Goal: Information Seeking & Learning: Learn about a topic

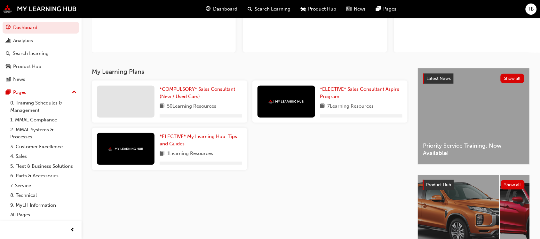
scroll to position [80, 0]
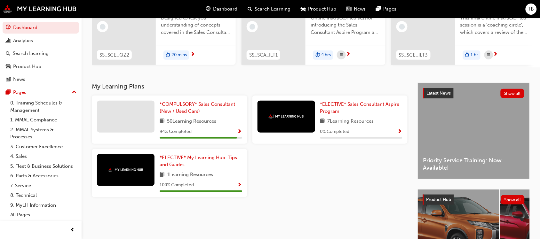
click at [239, 135] on span "Show Progress" at bounding box center [239, 132] width 5 height 6
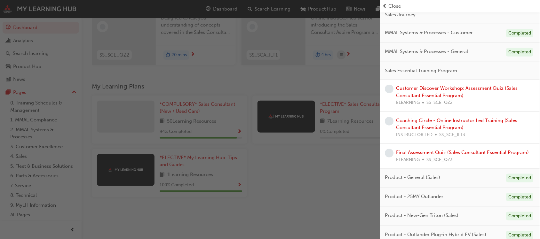
scroll to position [108, 0]
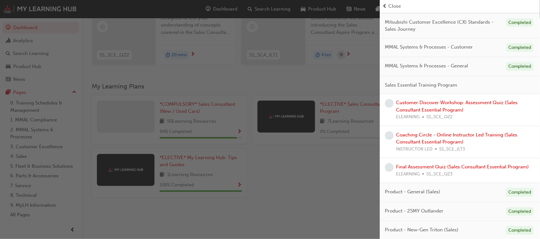
click at [447, 106] on div "Customer Discover Workshop: Assessment Quiz (Sales Consultant Essential Program…" at bounding box center [465, 110] width 139 height 22
click at [447, 101] on link "Customer Discover Workshop: Assessment Quiz (Sales Consultant Essential Program)" at bounding box center [457, 106] width 122 height 13
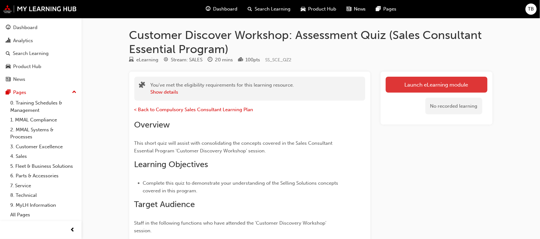
click at [422, 82] on link "Launch eLearning module" at bounding box center [437, 85] width 102 height 16
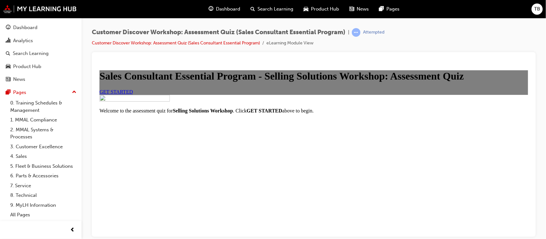
scroll to position [94, 0]
click at [133, 94] on link "GET STARTED" at bounding box center [116, 91] width 34 height 5
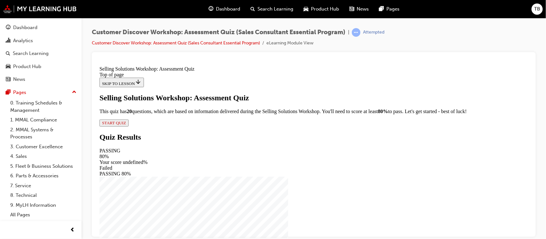
scroll to position [50, 0]
click at [126, 125] on span "START QUIZ" at bounding box center [114, 122] width 24 height 5
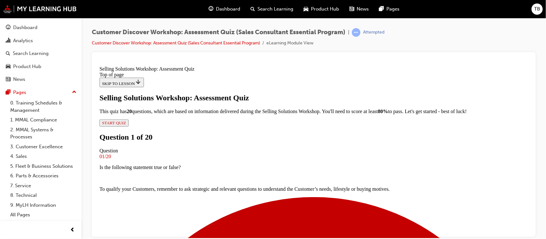
scroll to position [112, 0]
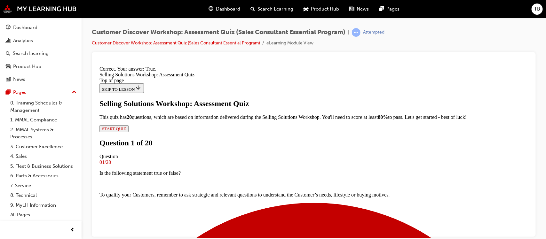
scroll to position [132, 0]
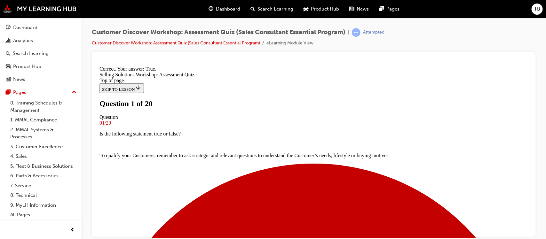
scroll to position [80, 0]
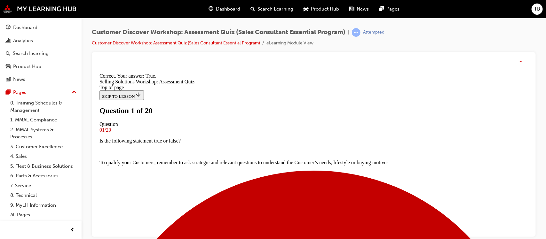
scroll to position [132, 0]
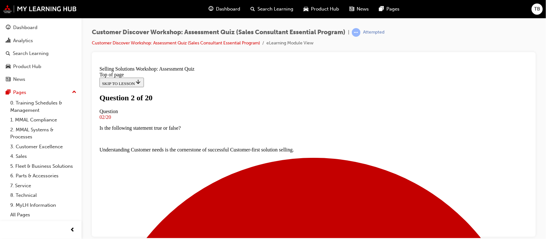
scroll to position [72, 0]
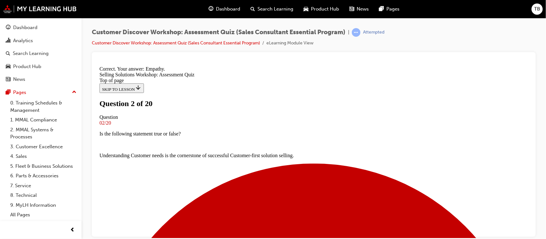
scroll to position [151, 0]
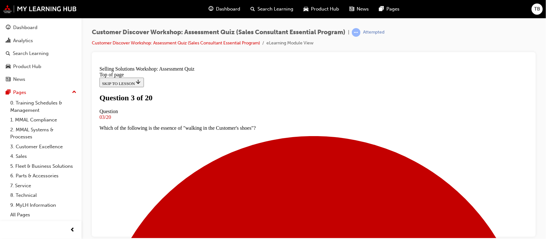
scroll to position [72, 0]
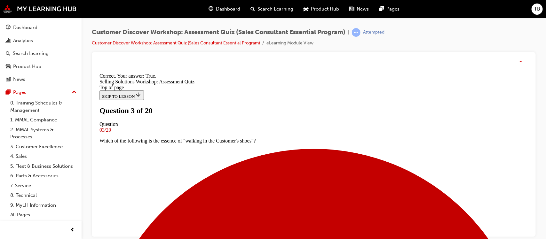
scroll to position [132, 0]
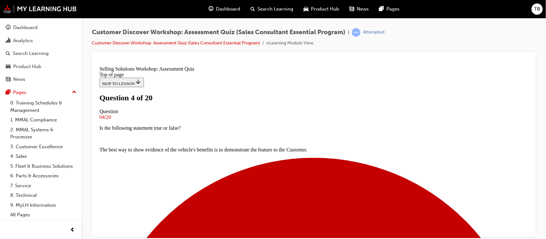
scroll to position [80, 0]
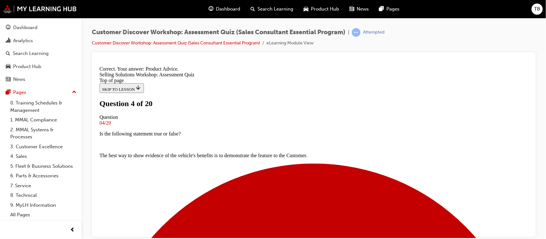
scroll to position [172, 0]
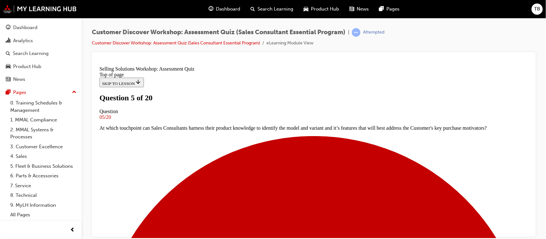
scroll to position [120, 0]
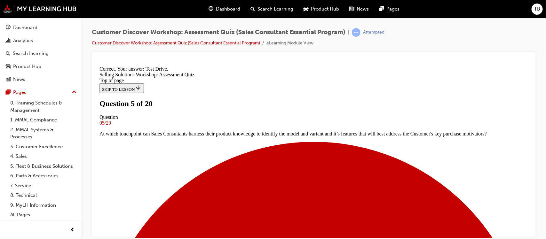
scroll to position [162, 0]
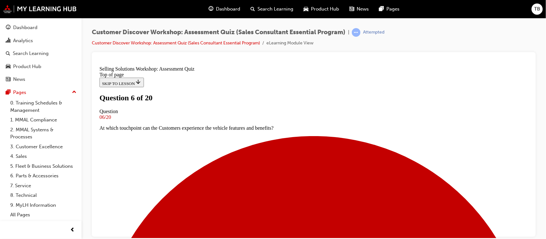
scroll to position [80, 0]
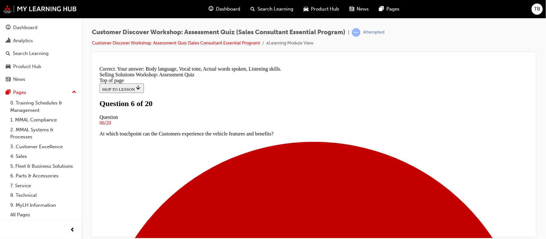
scroll to position [172, 0]
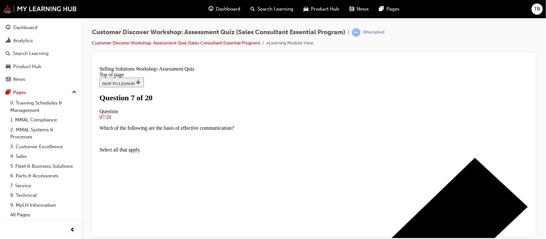
scroll to position [80, 0]
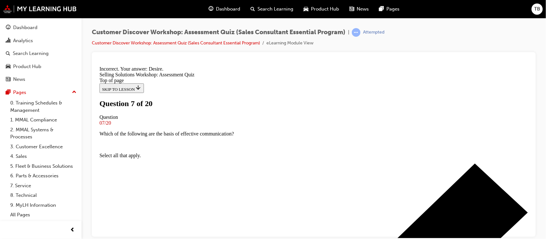
scroll to position [162, 0]
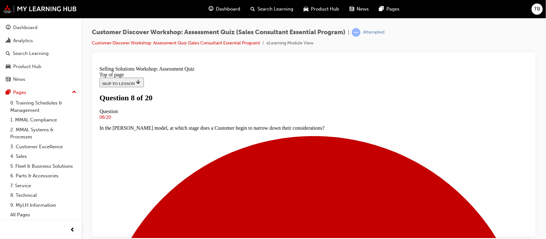
scroll to position [120, 0]
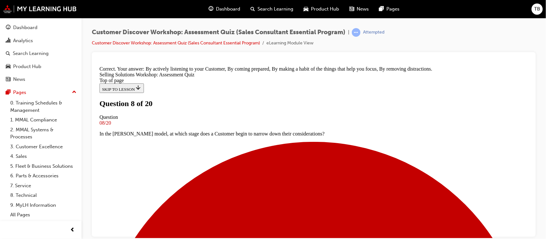
scroll to position [172, 0]
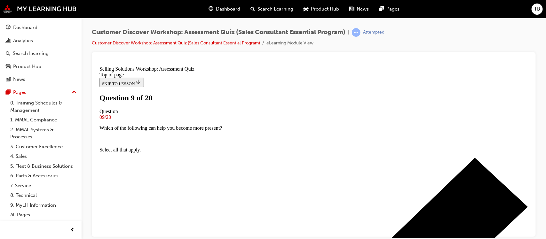
scroll to position [80, 0]
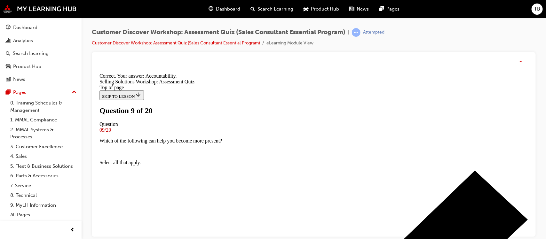
scroll to position [162, 0]
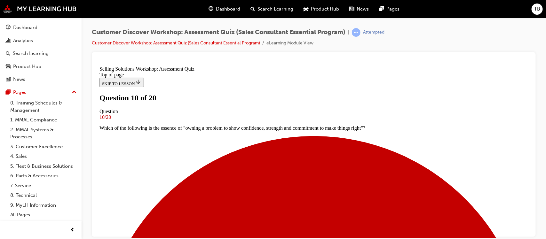
scroll to position [80, 0]
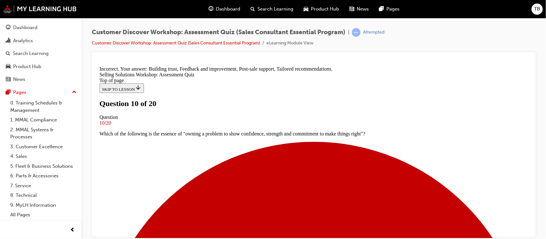
scroll to position [209, 0]
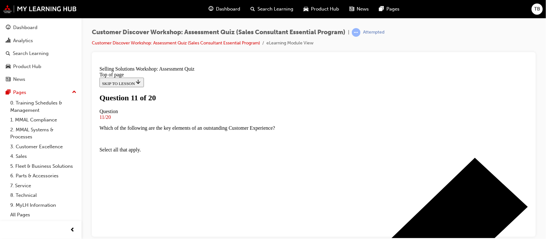
scroll to position [40, 0]
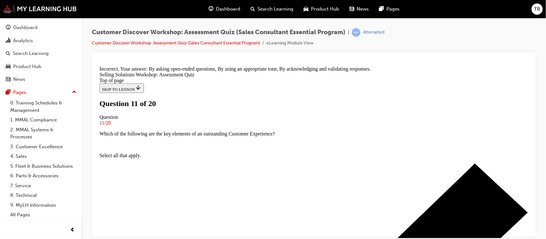
scroll to position [172, 0]
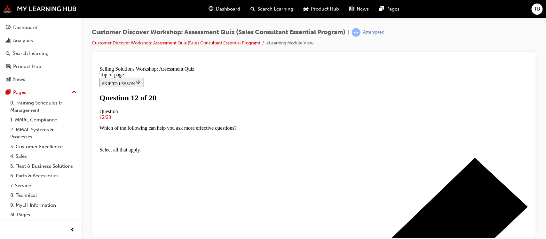
scroll to position [80, 0]
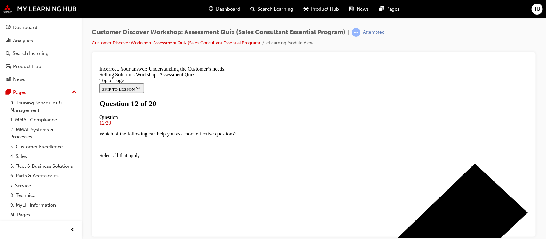
scroll to position [172, 0]
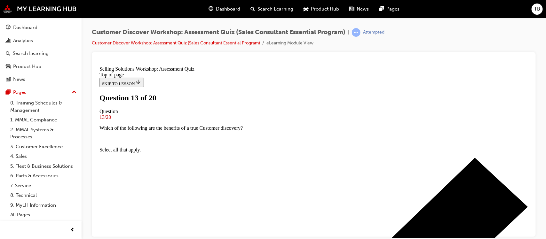
scroll to position [101, 0]
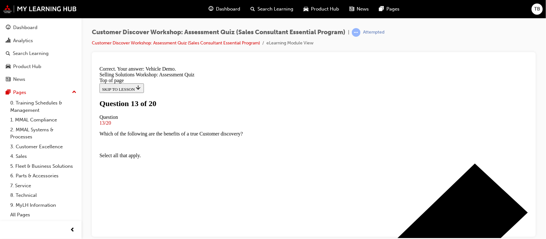
scroll to position [162, 0]
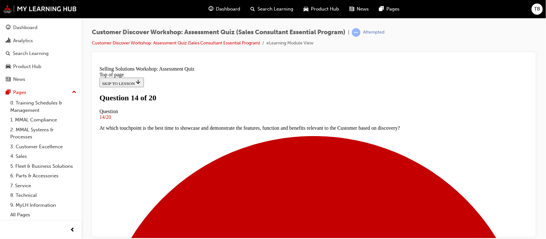
scroll to position [80, 0]
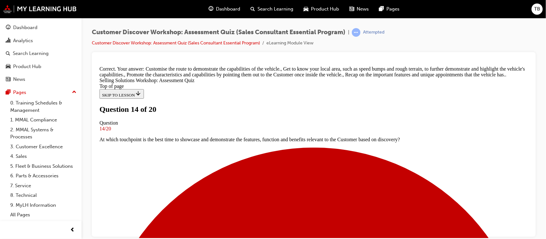
scroll to position [209, 0]
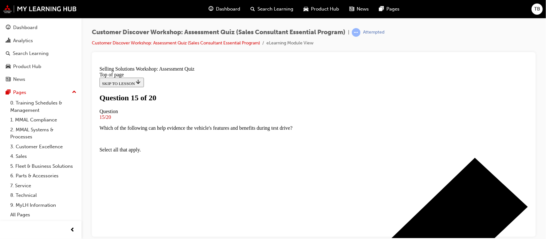
scroll to position [80, 0]
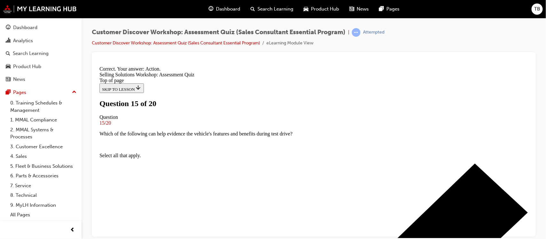
scroll to position [162, 0]
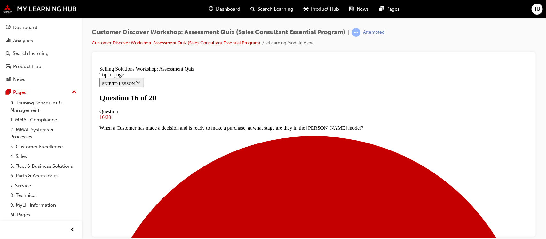
scroll to position [80, 0]
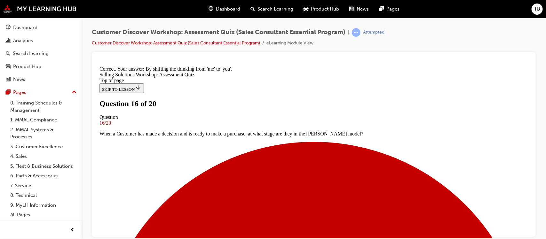
scroll to position [151, 0]
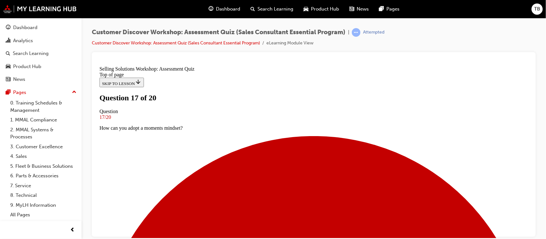
scroll to position [80, 0]
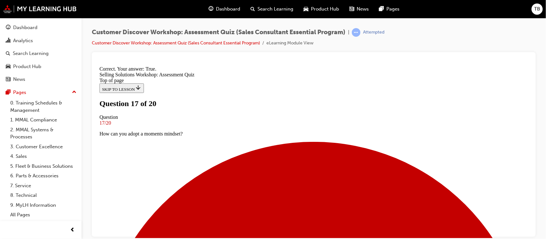
scroll to position [132, 0]
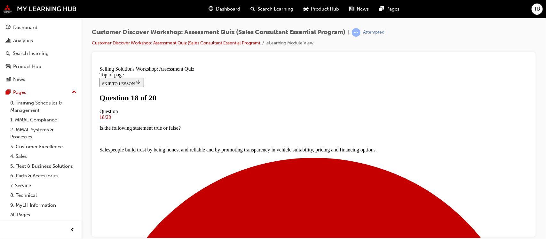
scroll to position [80, 0]
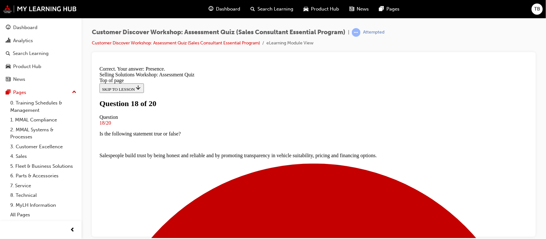
scroll to position [151, 0]
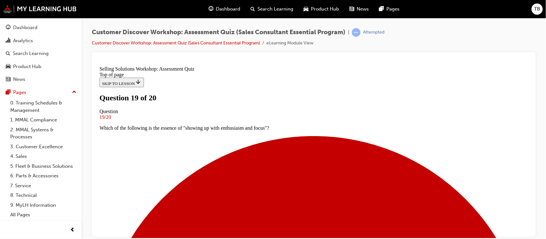
scroll to position [80, 0]
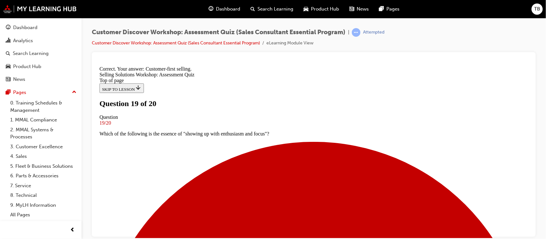
scroll to position [162, 0]
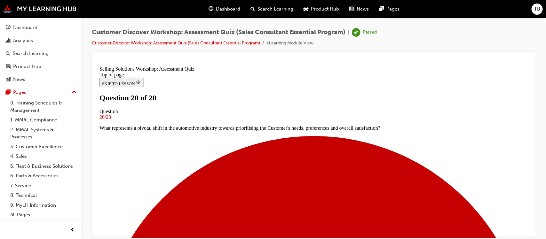
scroll to position [120, 0]
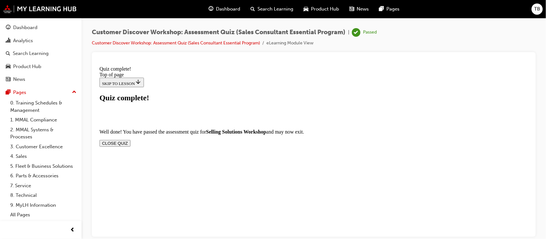
click at [130, 140] on button "CLOSE QUIZ" at bounding box center [114, 143] width 31 height 7
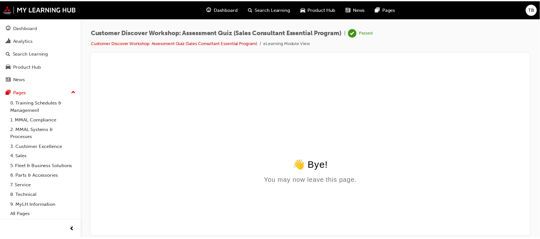
scroll to position [0, 0]
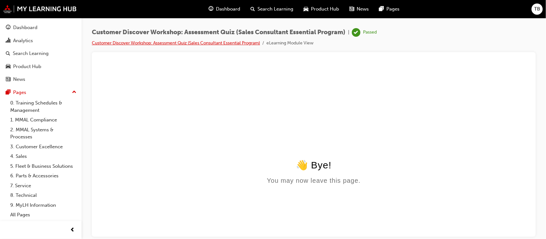
click at [221, 44] on link "Customer Discover Workshop: Assessment Quiz (Sales Consultant Essential Program)" at bounding box center [176, 42] width 168 height 5
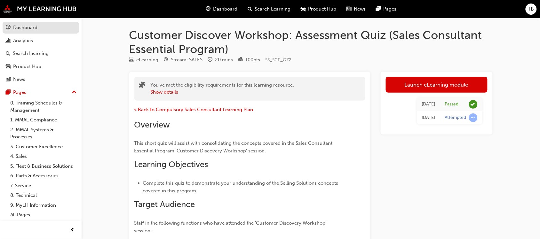
click at [39, 29] on div "Dashboard" at bounding box center [41, 28] width 70 height 8
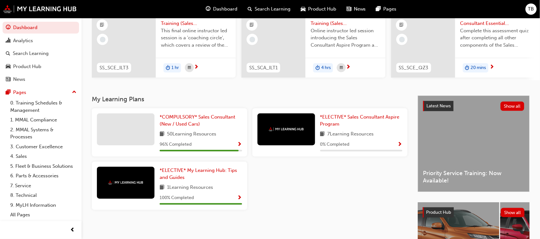
scroll to position [120, 0]
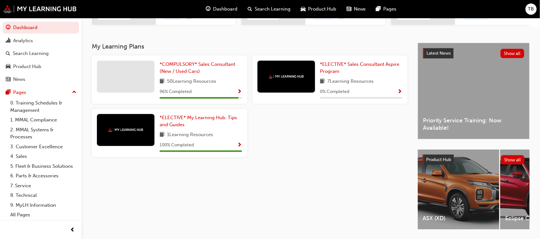
click at [239, 94] on span "Show Progress" at bounding box center [239, 92] width 5 height 6
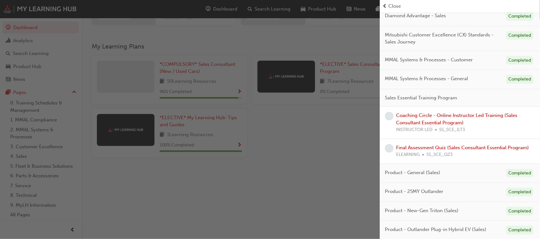
scroll to position [116, 0]
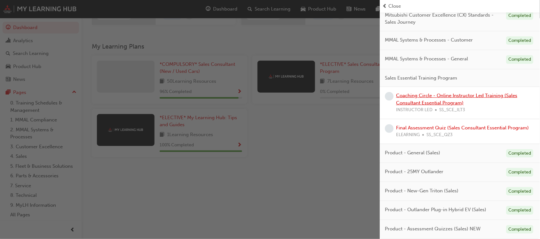
click at [426, 100] on link "Coaching Circle - Online Instructor Led Training (Sales Consultant Essential Pr…" at bounding box center [456, 99] width 121 height 13
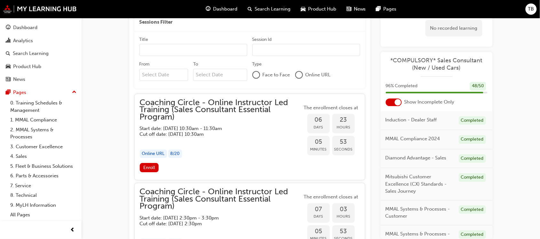
scroll to position [508, 0]
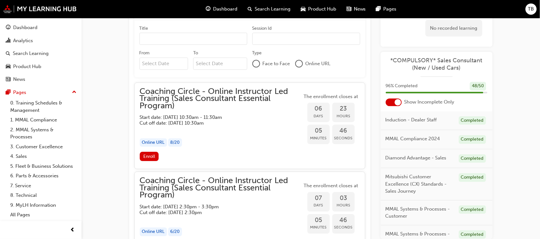
click at [231, 134] on div "Coaching Circle - Online Instructor Led Training (Sales Consultant Essential Pr…" at bounding box center [221, 120] width 163 height 64
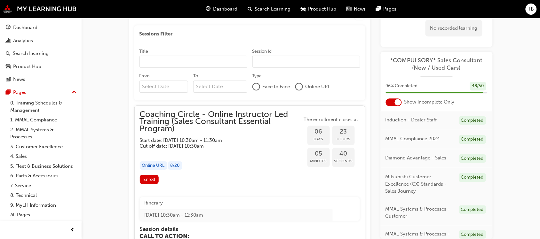
scroll to position [468, 0]
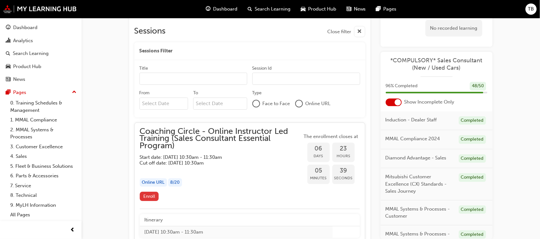
click at [149, 196] on span "Enroll" at bounding box center [149, 196] width 12 height 5
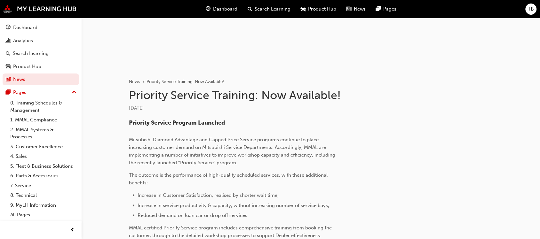
scroll to position [80, 0]
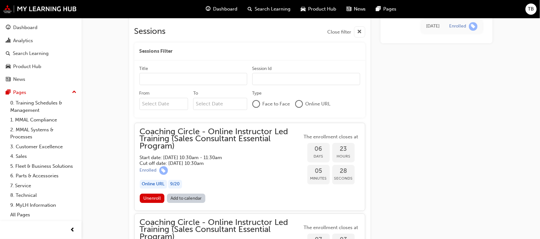
scroll to position [520, 0]
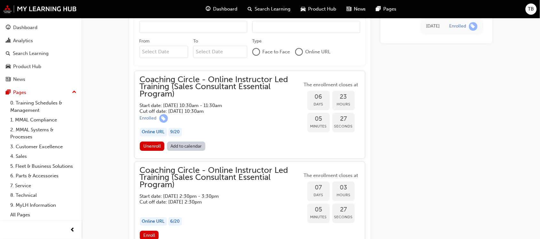
click at [183, 146] on link "Add to calendar" at bounding box center [186, 146] width 38 height 9
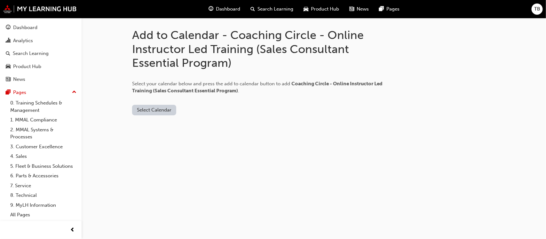
click at [149, 112] on button "Select Calendar" at bounding box center [154, 110] width 44 height 11
click at [148, 138] on div "Office 365" at bounding box center [147, 137] width 23 height 7
click at [192, 109] on button "Add to Calendar" at bounding box center [192, 110] width 45 height 11
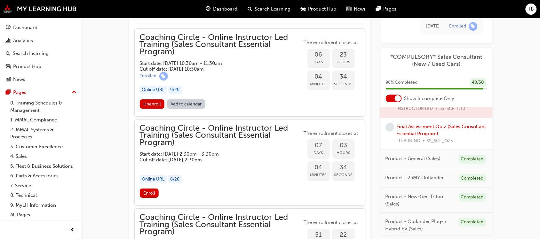
scroll to position [560, 0]
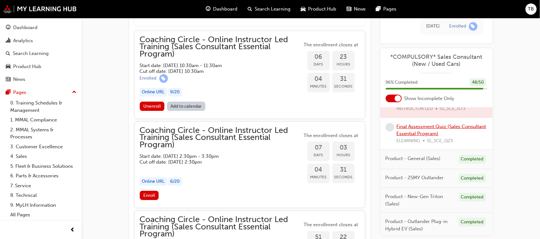
click at [419, 130] on link "Final Assessment Quiz (Sales Consultant Essential Program)" at bounding box center [442, 130] width 90 height 13
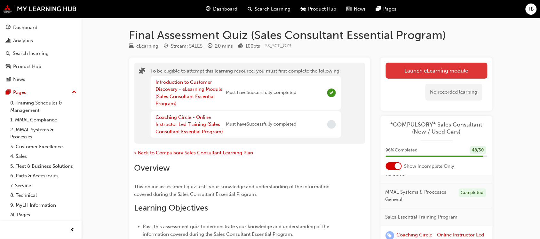
click at [434, 75] on button "Launch eLearning module" at bounding box center [437, 71] width 102 height 16
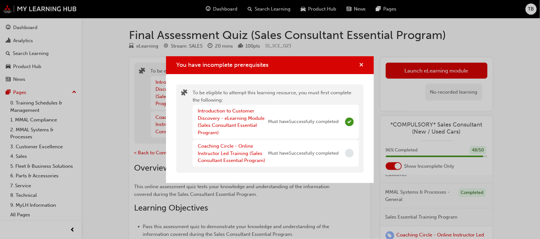
click at [363, 64] on span "cross-icon" at bounding box center [361, 66] width 5 height 6
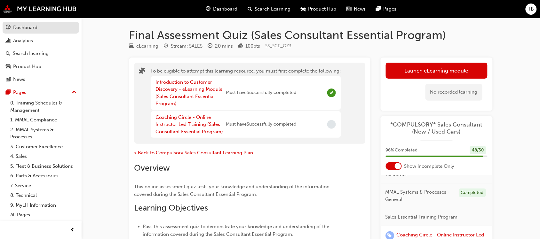
click at [13, 29] on div "Dashboard" at bounding box center [25, 27] width 24 height 7
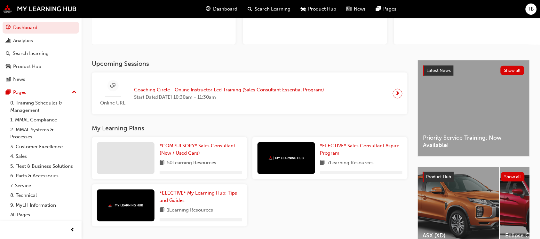
scroll to position [117, 0]
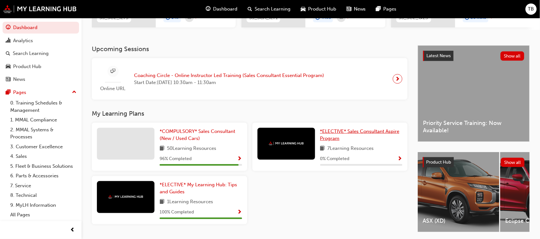
click at [358, 134] on span "*ELECTIVE* Sales Consultant Aspire Program" at bounding box center [359, 135] width 79 height 13
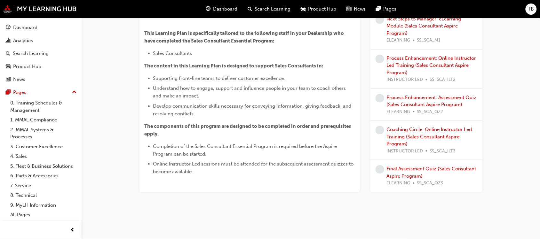
scroll to position [75, 0]
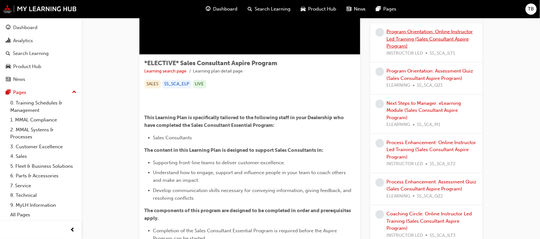
click at [408, 49] on link "Program Orientation: Online Instructor Led Training (Sales Consultant Aspire Pr…" at bounding box center [430, 39] width 86 height 20
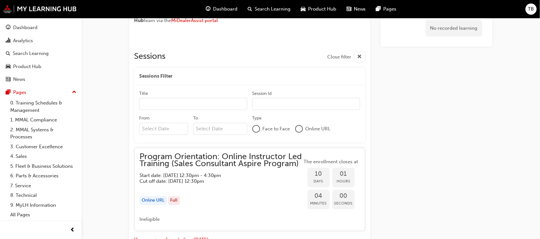
scroll to position [542, 0]
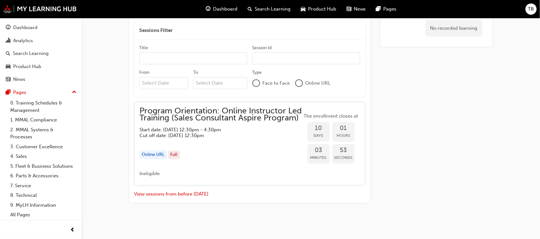
click at [227, 139] on h5 "Cut off date: Thu 4 Sep 2025, 12:30pm" at bounding box center [216, 136] width 152 height 6
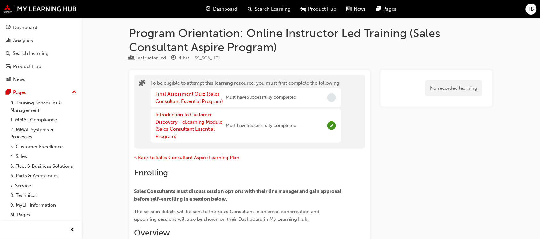
scroll to position [0, 0]
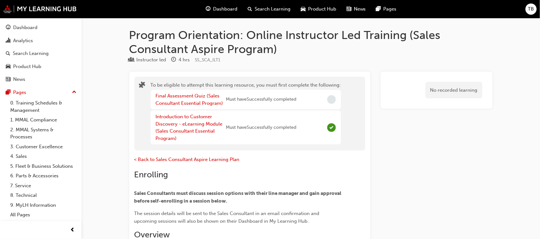
drag, startPoint x: 75, startPoint y: 82, endPoint x: 100, endPoint y: 71, distance: 27.2
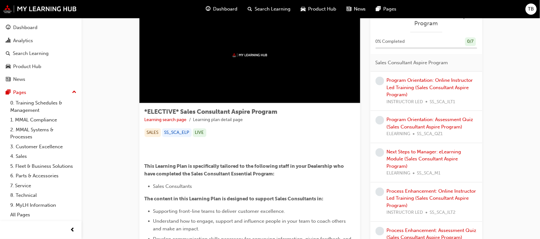
scroll to position [40, 0]
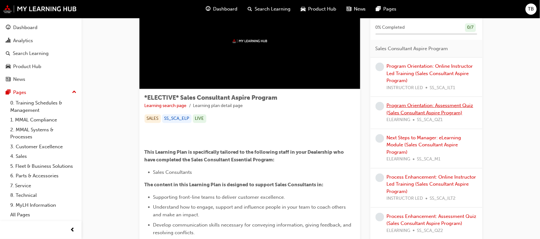
click at [413, 116] on link "Program Orientation: Assessment Quiz (Sales Consultant Aspire Program)" at bounding box center [430, 109] width 87 height 13
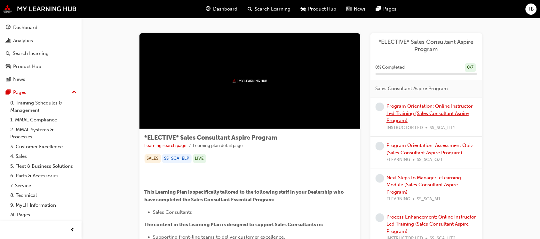
click at [422, 111] on link "Program Orientation: Online Instructor Led Training (Sales Consultant Aspire Pr…" at bounding box center [430, 113] width 86 height 20
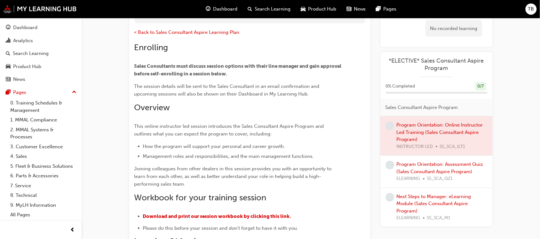
scroll to position [200, 0]
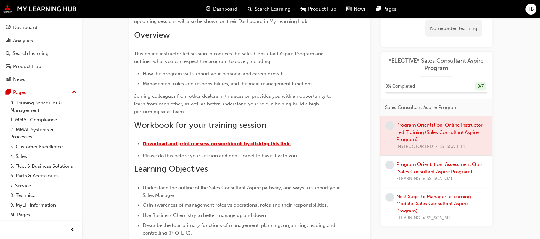
click at [200, 144] on span "​Download and print our session workbook by clicking this link." at bounding box center [217, 144] width 148 height 6
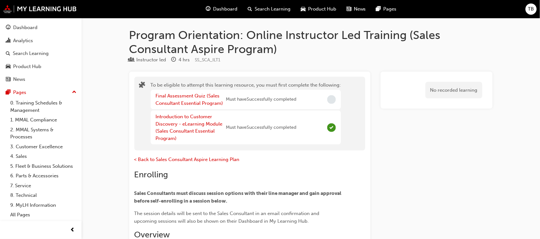
click at [226, 10] on span "Dashboard" at bounding box center [225, 8] width 24 height 7
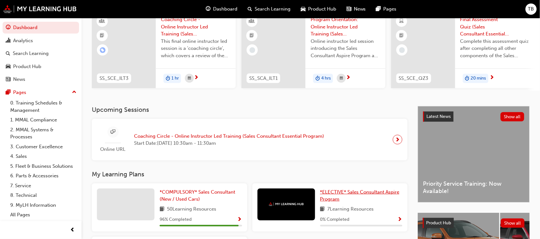
scroll to position [103, 0]
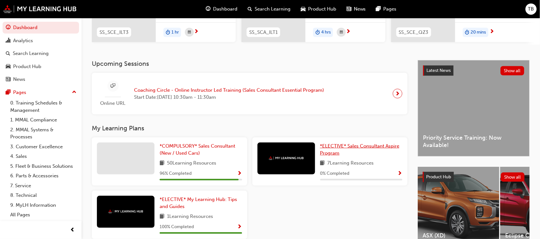
click at [348, 149] on span "*ELECTIVE* Sales Consultant Aspire Program" at bounding box center [359, 149] width 79 height 13
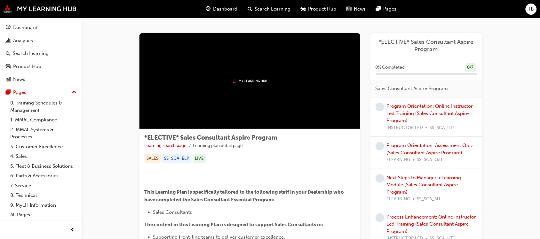
click at [413, 109] on div "Program Orientation: Online Instructor Led Training (Sales Consultant Aspire Pr…" at bounding box center [432, 117] width 91 height 29
click at [412, 112] on link "Program Orientation: Online Instructor Led Training (Sales Consultant Aspire Pr…" at bounding box center [430, 113] width 86 height 20
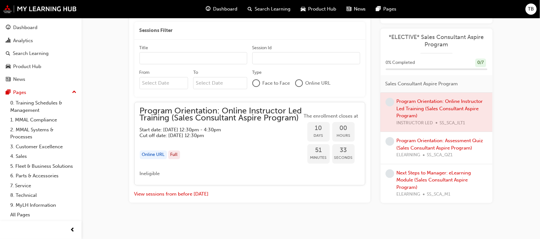
scroll to position [542, 0]
click at [234, 159] on div "Online URL Full" at bounding box center [221, 155] width 163 height 9
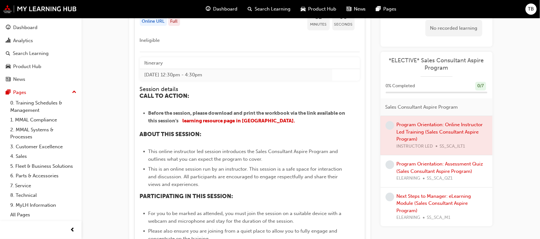
scroll to position [683, 0]
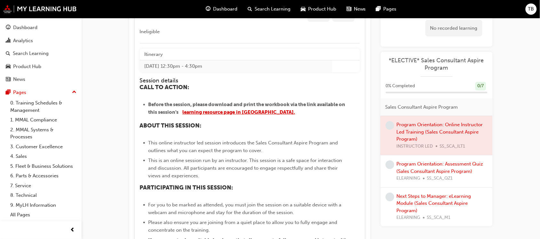
click at [232, 111] on span "learning resource page" at bounding box center [209, 112] width 52 height 6
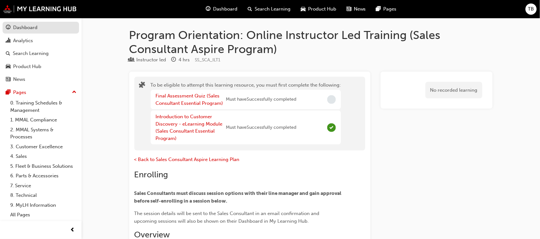
click at [29, 29] on div "Dashboard" at bounding box center [25, 27] width 24 height 7
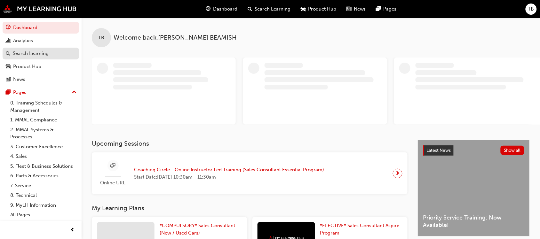
click at [34, 58] on link "Search Learning" at bounding box center [41, 54] width 76 height 12
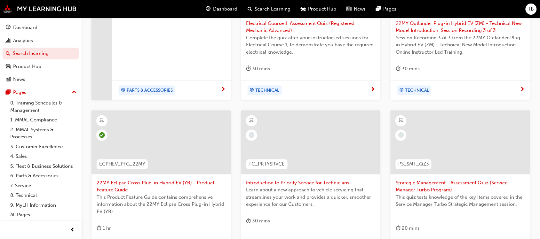
scroll to position [296, 0]
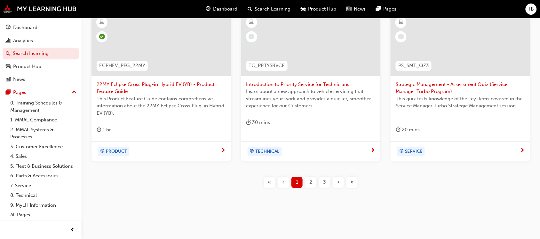
click at [309, 181] on div "2" at bounding box center [310, 182] width 11 height 11
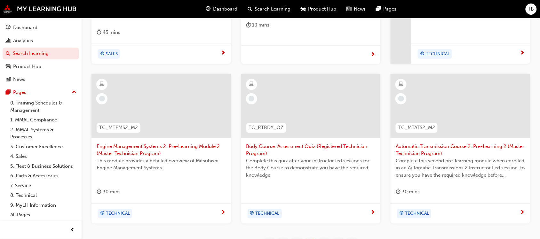
scroll to position [256, 0]
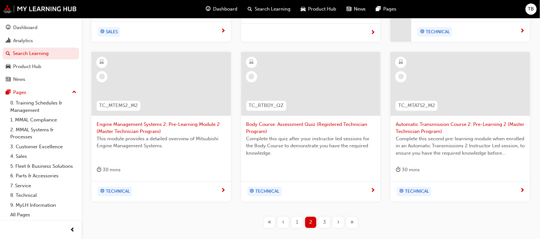
click at [323, 222] on div "3" at bounding box center [324, 222] width 11 height 11
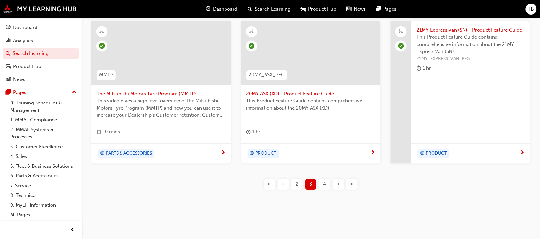
scroll to position [289, 0]
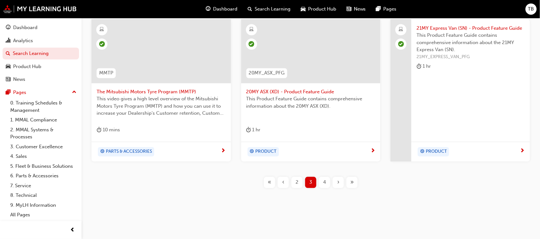
click at [325, 182] on span "4" at bounding box center [324, 182] width 3 height 7
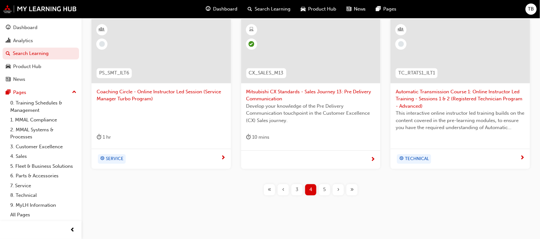
click at [301, 190] on div "3" at bounding box center [297, 190] width 11 height 11
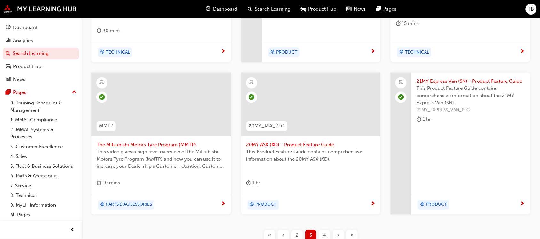
scroll to position [289, 0]
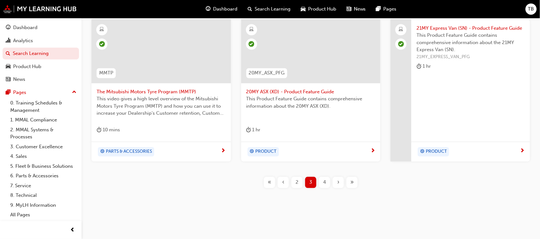
click at [323, 181] on span "4" at bounding box center [324, 182] width 3 height 7
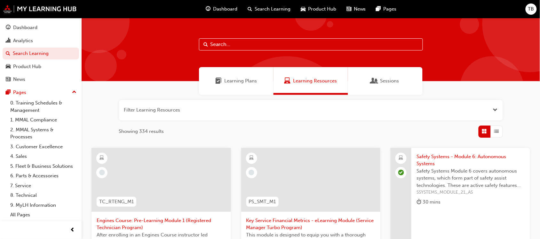
click at [333, 113] on button "button" at bounding box center [311, 110] width 384 height 20
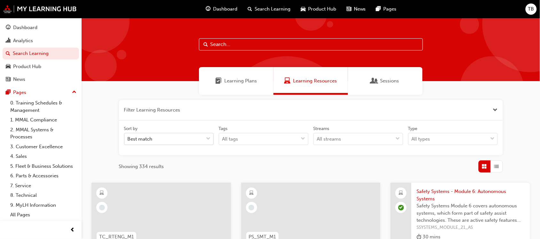
click at [191, 136] on div "Best match" at bounding box center [163, 139] width 79 height 11
click at [128, 136] on input "Sort by Best match" at bounding box center [128, 138] width 1 height 5
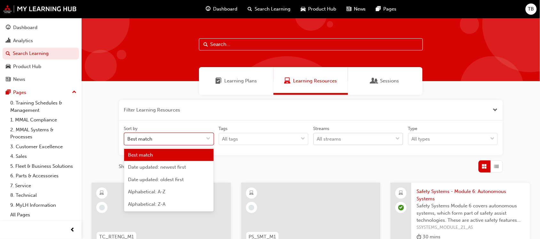
click at [372, 143] on body "Your version of Internet Explorer is outdated and not supported. Please upgrade…" at bounding box center [270, 119] width 540 height 239
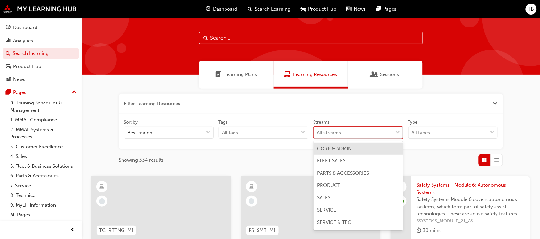
scroll to position [7, 0]
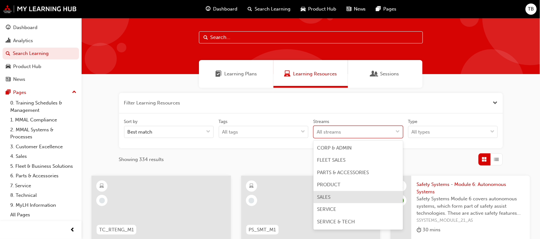
click at [338, 197] on div "SALES" at bounding box center [359, 197] width 90 height 12
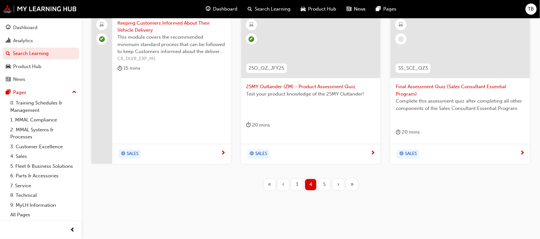
scroll to position [331, 0]
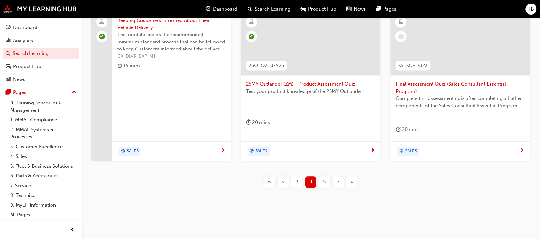
click at [271, 183] on span "«" at bounding box center [270, 182] width 4 height 7
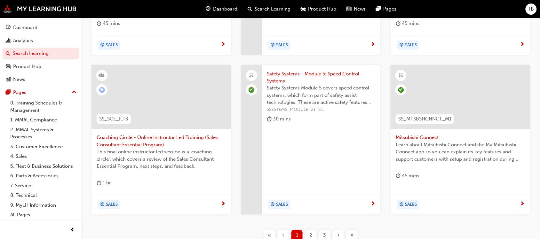
scroll to position [291, 0]
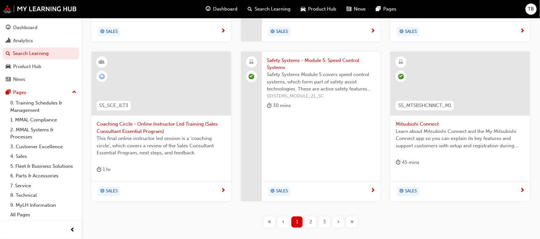
click at [311, 222] on span "2" at bounding box center [310, 222] width 3 height 7
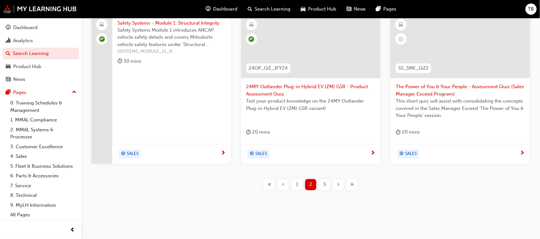
scroll to position [331, 0]
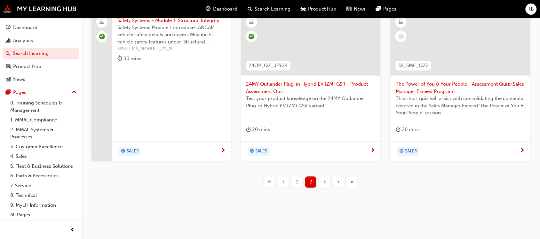
click at [323, 180] on span "3" at bounding box center [324, 182] width 3 height 7
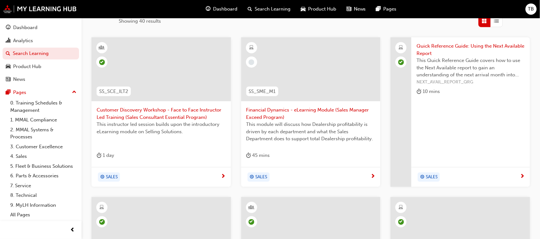
scroll to position [331, 0]
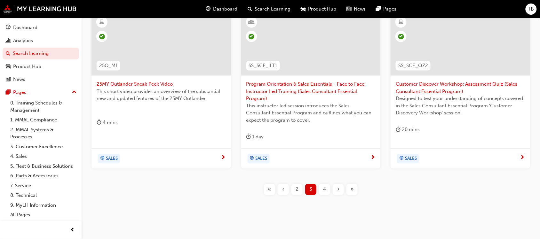
click at [323, 190] on span "4" at bounding box center [324, 189] width 3 height 7
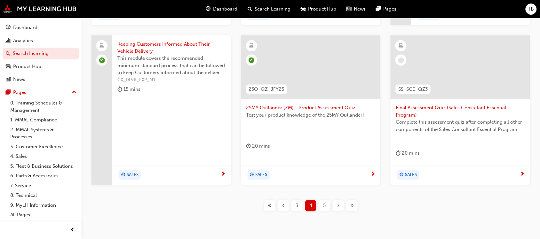
scroll to position [331, 0]
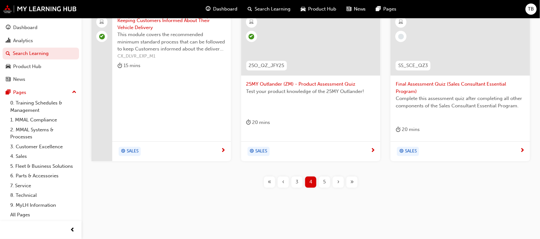
click at [327, 183] on div "5" at bounding box center [324, 182] width 11 height 11
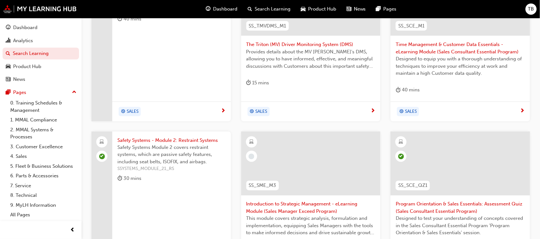
scroll to position [331, 0]
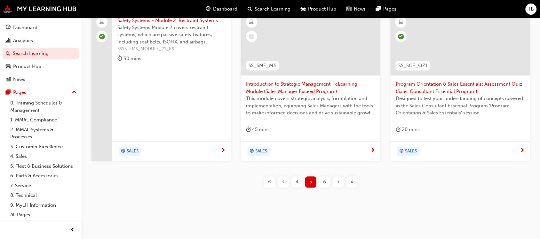
click at [323, 182] on span "6" at bounding box center [324, 182] width 3 height 7
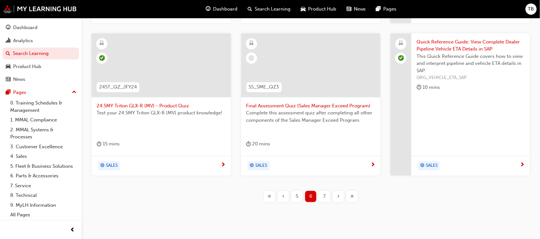
scroll to position [331, 0]
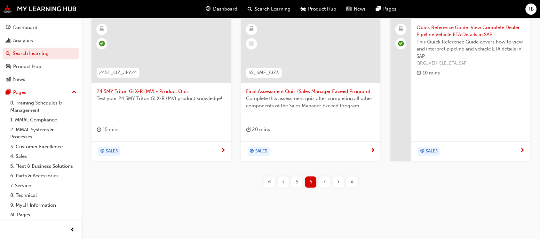
click at [325, 183] on span "7" at bounding box center [325, 182] width 3 height 7
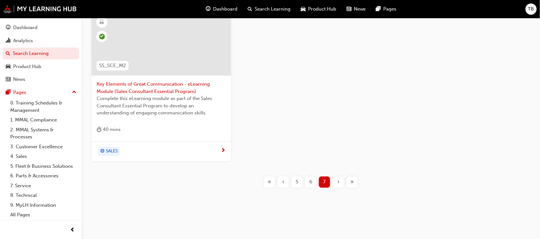
scroll to position [51, 0]
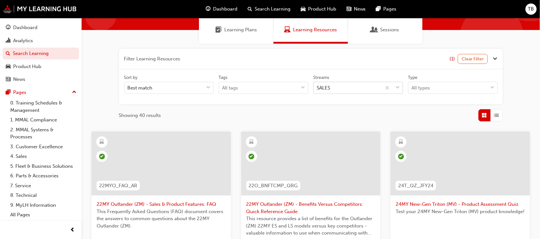
click at [339, 86] on div "SALES" at bounding box center [348, 88] width 68 height 11
click at [318, 86] on input "Streams SALES" at bounding box center [317, 87] width 1 height 5
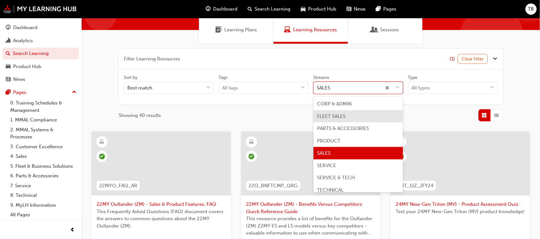
click at [344, 117] on span "FLEET SALES" at bounding box center [331, 117] width 28 height 6
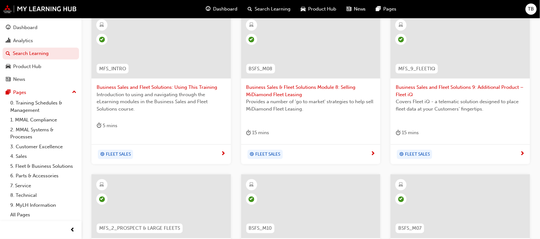
scroll to position [331, 0]
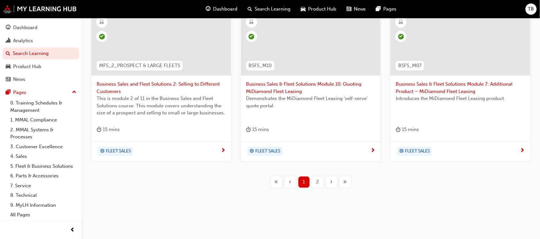
click at [318, 181] on span "2" at bounding box center [317, 182] width 3 height 7
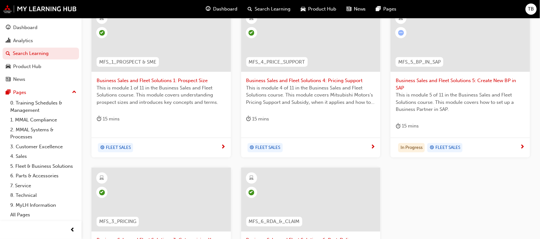
scroll to position [160, 0]
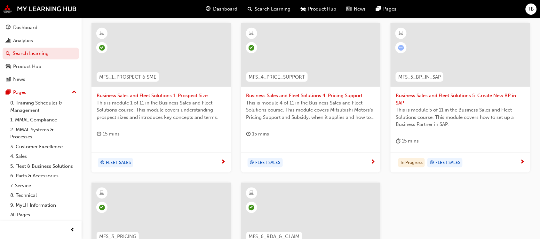
click at [425, 95] on span "Business Sales and Fleet Solutions 5: Create New BP in SAP" at bounding box center [460, 99] width 129 height 14
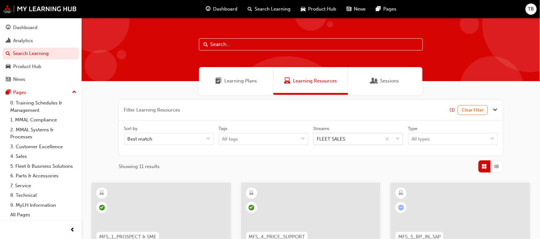
click at [347, 136] on div "FLEET SALES" at bounding box center [348, 139] width 68 height 11
click at [318, 136] on input "Streams FLEET SALES" at bounding box center [317, 138] width 1 height 5
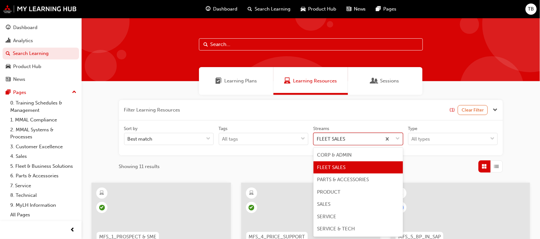
scroll to position [7, 0]
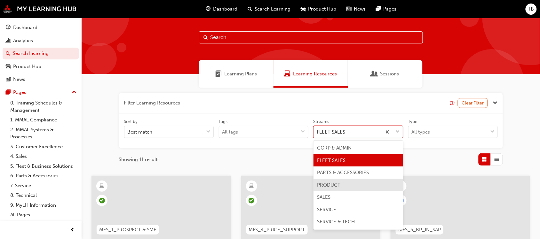
click at [334, 185] on span "PRODUCT" at bounding box center [328, 185] width 23 height 6
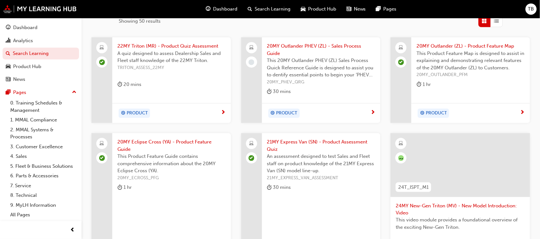
scroll to position [267, 0]
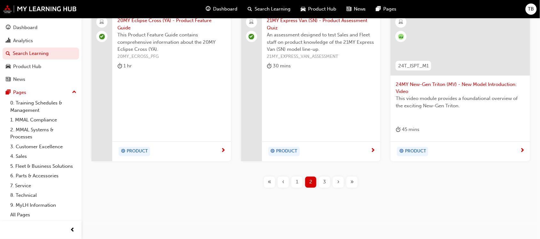
click at [297, 182] on span "1" at bounding box center [297, 182] width 2 height 7
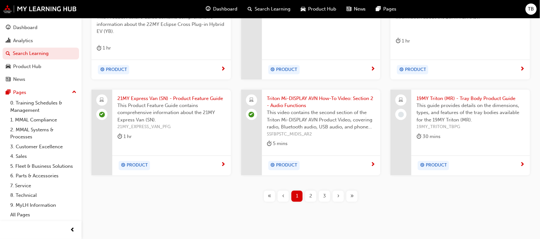
scroll to position [267, 0]
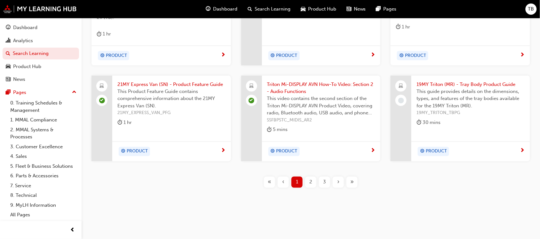
click at [429, 84] on span "19MY Triton (MR) - Tray Body Product Guide" at bounding box center [471, 84] width 108 height 7
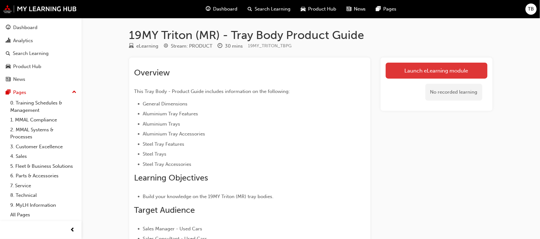
click at [411, 71] on link "Launch eLearning module" at bounding box center [437, 71] width 102 height 16
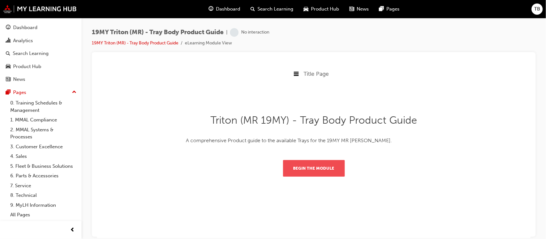
click at [308, 168] on button "Begin the module" at bounding box center [314, 168] width 62 height 17
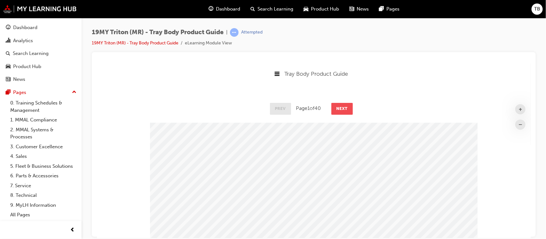
click at [343, 109] on button "Next" at bounding box center [341, 109] width 21 height 12
click at [343, 109] on button "Next" at bounding box center [342, 109] width 21 height 12
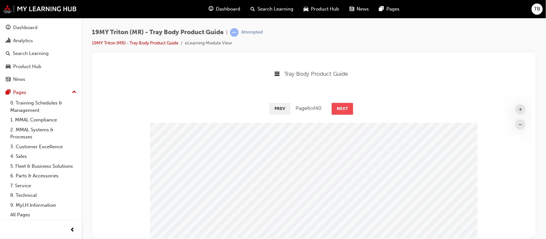
click at [343, 109] on button "Next" at bounding box center [342, 109] width 21 height 12
click at [343, 109] on button "Next" at bounding box center [341, 109] width 21 height 12
click at [343, 109] on button "Next" at bounding box center [342, 109] width 21 height 12
click at [343, 109] on button "Next" at bounding box center [343, 109] width 21 height 12
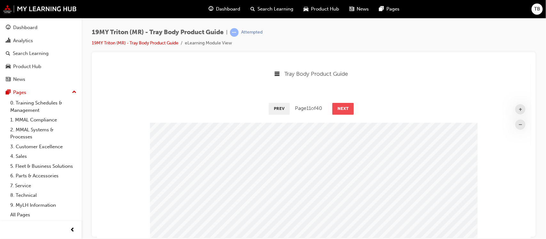
click at [343, 109] on button "Next" at bounding box center [342, 109] width 21 height 12
click at [343, 109] on button "Next" at bounding box center [343, 109] width 21 height 12
click at [343, 109] on button "Next" at bounding box center [342, 109] width 21 height 12
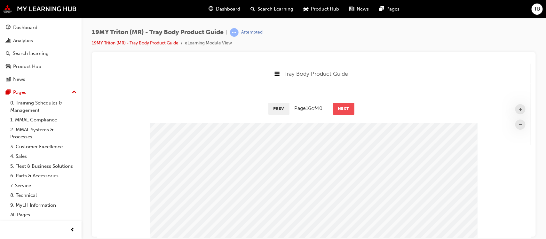
click at [343, 109] on button "Next" at bounding box center [343, 109] width 21 height 12
click at [343, 109] on button "Next" at bounding box center [342, 109] width 21 height 12
click at [343, 109] on button "Next" at bounding box center [343, 109] width 21 height 12
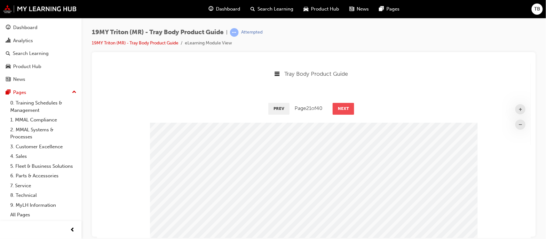
click at [343, 109] on button "Next" at bounding box center [342, 109] width 21 height 12
click at [343, 109] on button "Next" at bounding box center [343, 109] width 21 height 12
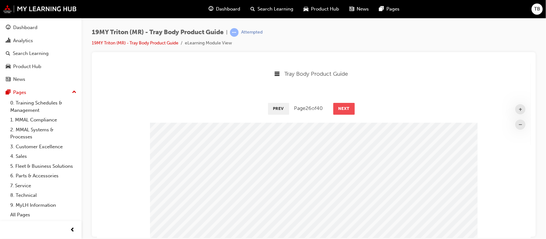
click at [343, 109] on button "Next" at bounding box center [343, 109] width 21 height 12
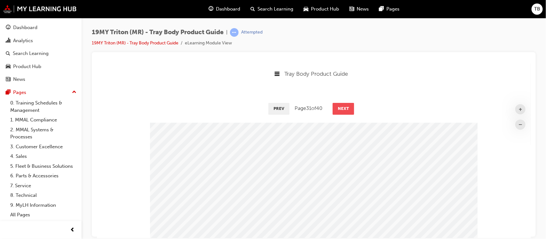
click at [343, 109] on button "Next" at bounding box center [342, 109] width 21 height 12
click at [343, 109] on button "Next" at bounding box center [343, 109] width 21 height 12
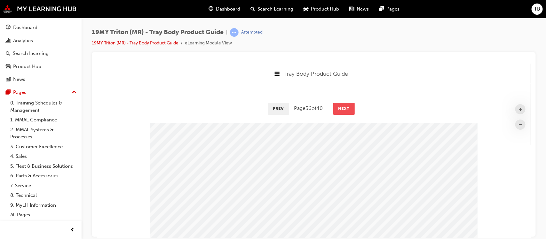
click at [343, 109] on button "Next" at bounding box center [343, 109] width 21 height 12
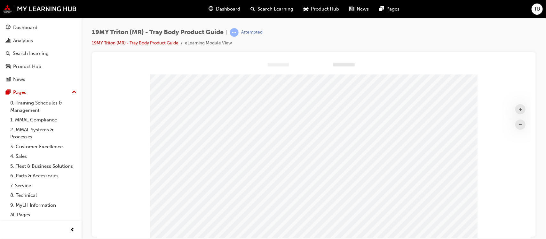
scroll to position [114, 0]
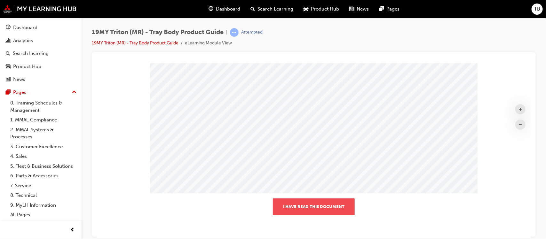
click at [321, 206] on button "I have read this document" at bounding box center [314, 206] width 82 height 17
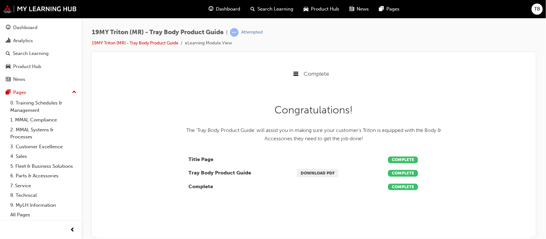
scroll to position [0, 0]
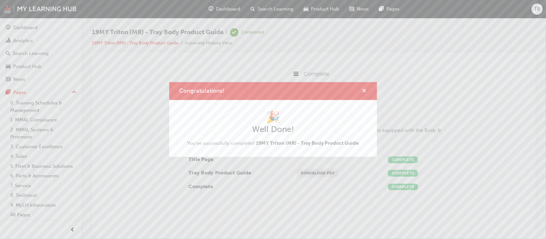
click at [364, 89] on span "cross-icon" at bounding box center [364, 92] width 5 height 6
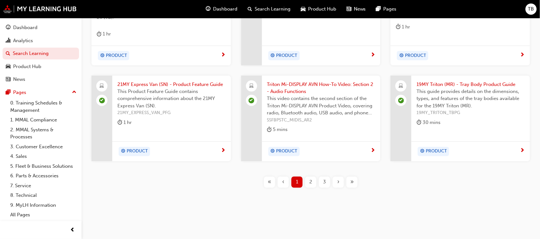
click at [313, 180] on div "2" at bounding box center [310, 182] width 11 height 11
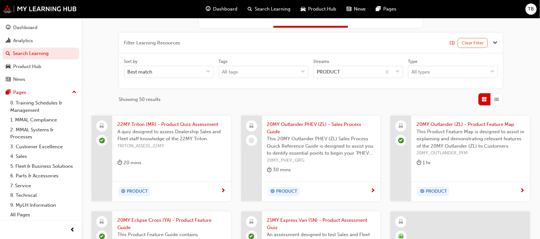
click at [293, 127] on span "20MY Outlander PHEV (ZL) - Sales Process Guide" at bounding box center [321, 128] width 108 height 14
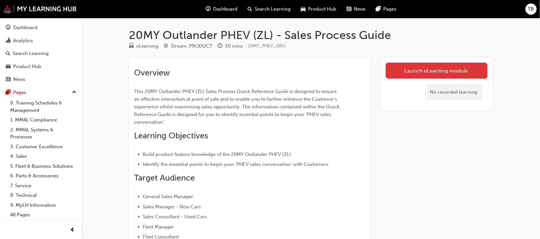
click at [406, 73] on link "Launch eLearning module" at bounding box center [437, 71] width 102 height 16
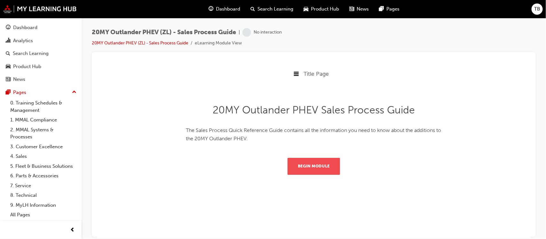
click at [307, 166] on button "Begin Module" at bounding box center [313, 166] width 52 height 17
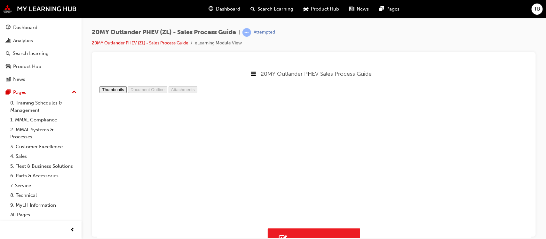
type input "36"
click at [320, 232] on button "I have read this document." at bounding box center [314, 239] width 92 height 22
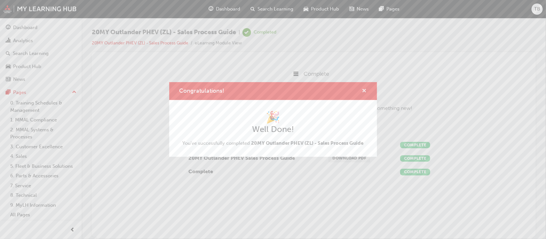
click at [363, 92] on span "cross-icon" at bounding box center [364, 92] width 5 height 6
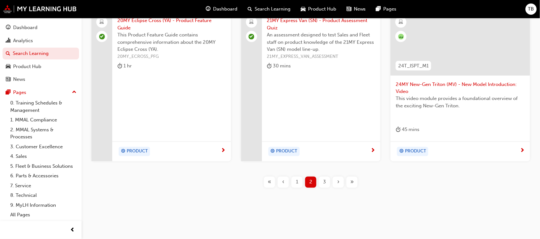
click at [323, 184] on span "3" at bounding box center [324, 182] width 3 height 7
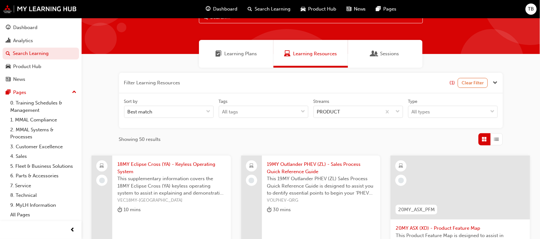
click at [153, 166] on span "18MY Eclipse Cross (YA) - Keyless Operating System" at bounding box center [171, 168] width 108 height 14
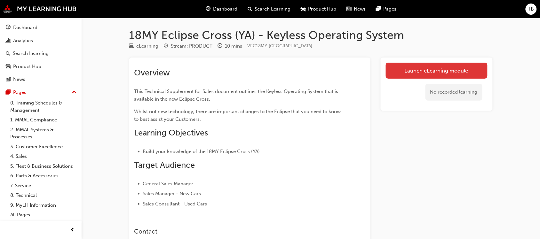
click at [413, 70] on link "Launch eLearning module" at bounding box center [437, 71] width 102 height 16
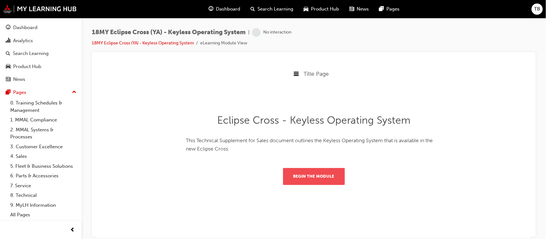
click at [312, 180] on button "Begin the module" at bounding box center [314, 176] width 62 height 17
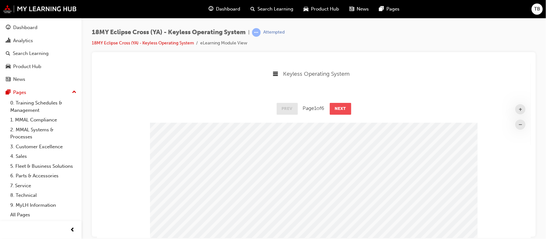
click at [338, 111] on button "Next" at bounding box center [340, 109] width 21 height 12
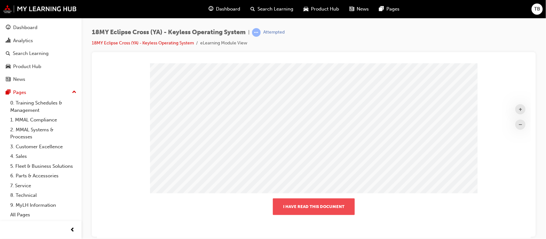
click at [309, 207] on button "I have read this document" at bounding box center [314, 206] width 82 height 17
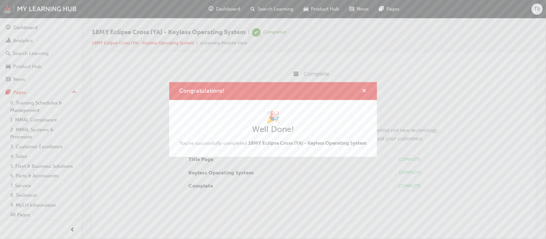
click at [364, 89] on span "cross-icon" at bounding box center [364, 92] width 5 height 6
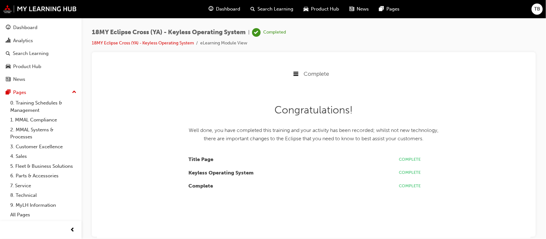
drag, startPoint x: 329, startPoint y: 86, endPoint x: 333, endPoint y: 83, distance: 6.1
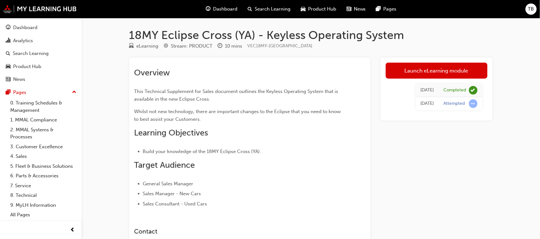
drag, startPoint x: 301, startPoint y: 127, endPoint x: 302, endPoint y: 124, distance: 3.3
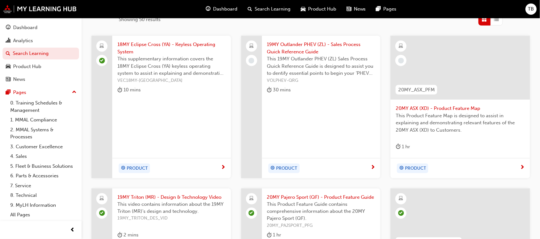
click at [284, 46] on span "19MY Outlander PHEV (ZL) - Sales Process Quick Reference Guide" at bounding box center [321, 48] width 108 height 14
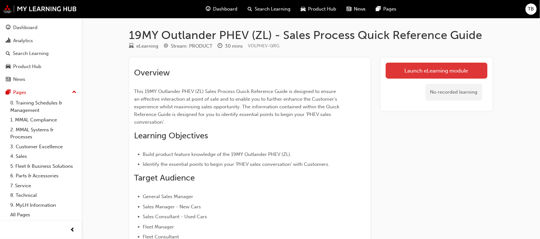
click at [411, 71] on link "Launch eLearning module" at bounding box center [437, 71] width 102 height 16
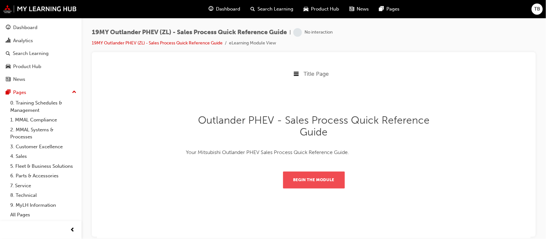
click at [311, 181] on button "Begin the module" at bounding box center [314, 180] width 62 height 17
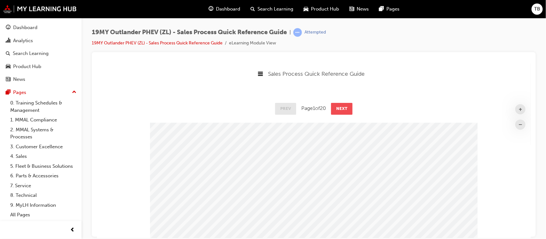
click at [340, 109] on button "Next" at bounding box center [341, 109] width 21 height 12
click at [340, 109] on button "Next" at bounding box center [342, 109] width 21 height 12
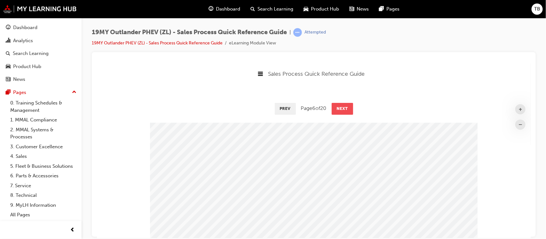
click at [340, 109] on button "Next" at bounding box center [342, 109] width 21 height 12
click at [340, 109] on button "Next" at bounding box center [341, 109] width 21 height 12
click at [340, 109] on button "Next" at bounding box center [342, 109] width 21 height 12
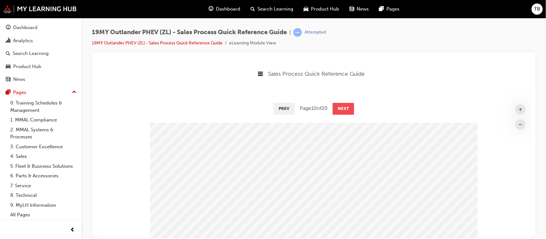
click at [340, 109] on button "Next" at bounding box center [342, 109] width 21 height 12
click at [341, 108] on button "Next" at bounding box center [342, 109] width 21 height 12
click at [342, 107] on button "Next" at bounding box center [342, 109] width 21 height 12
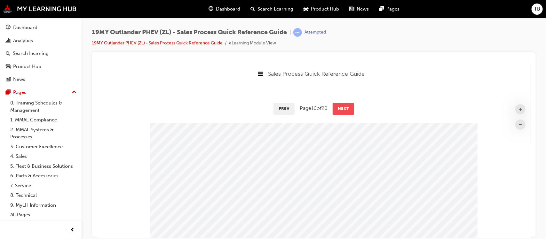
click at [342, 107] on button "Next" at bounding box center [342, 109] width 21 height 12
click at [344, 107] on button "Next" at bounding box center [342, 109] width 21 height 12
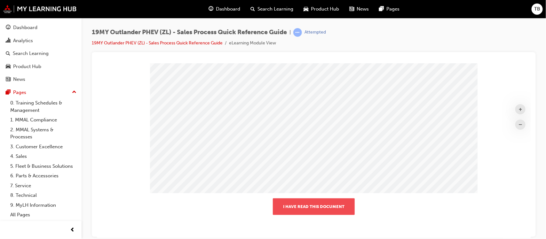
click at [311, 212] on button "I have read this document" at bounding box center [314, 206] width 82 height 17
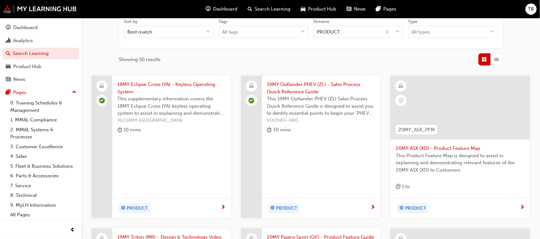
click at [416, 148] on span "20MY ASX (XD) - Product Feature Map" at bounding box center [460, 148] width 129 height 7
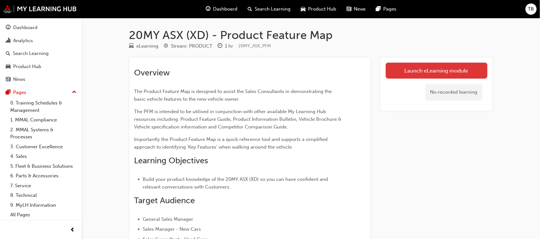
click at [403, 71] on link "Launch eLearning module" at bounding box center [437, 71] width 102 height 16
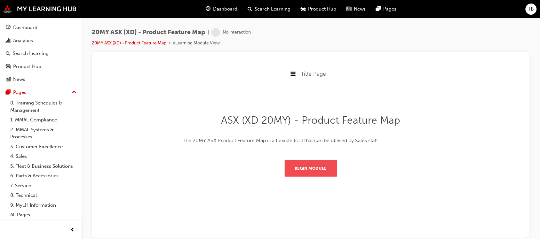
click at [305, 170] on button "Begin Module" at bounding box center [310, 168] width 52 height 17
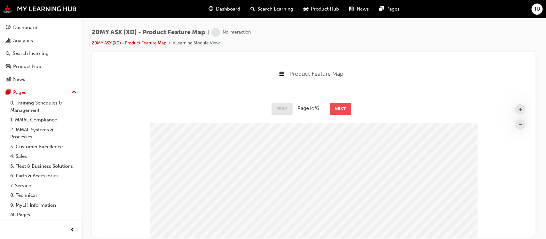
click at [339, 108] on button "Next" at bounding box center [340, 109] width 21 height 12
click at [338, 108] on button "Next" at bounding box center [340, 109] width 21 height 12
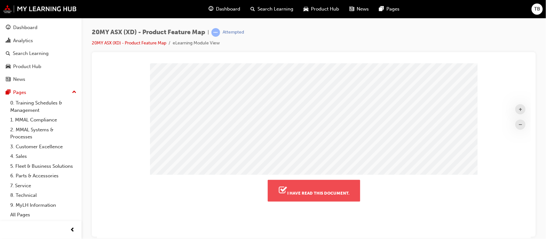
click at [313, 192] on button "I have read this document." at bounding box center [314, 191] width 92 height 22
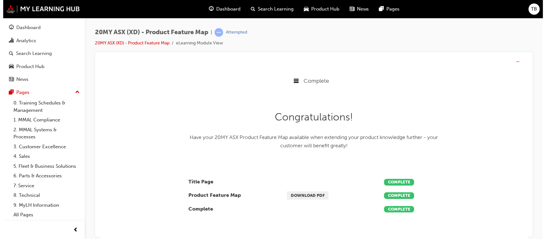
drag, startPoint x: 252, startPoint y: 101, endPoint x: 252, endPoint y: 106, distance: 4.5
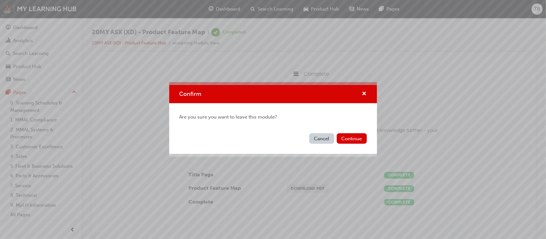
click at [319, 138] on button "Cancel" at bounding box center [321, 138] width 25 height 11
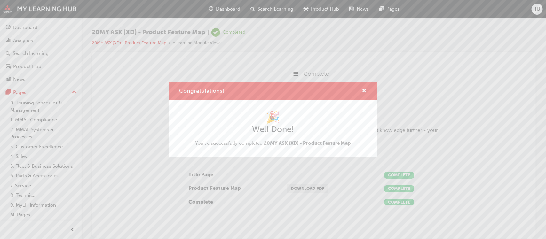
drag, startPoint x: 360, startPoint y: 95, endPoint x: 374, endPoint y: 85, distance: 17.1
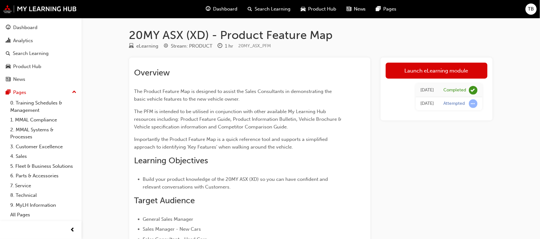
drag, startPoint x: 391, startPoint y: 117, endPoint x: 394, endPoint y: 109, distance: 8.6
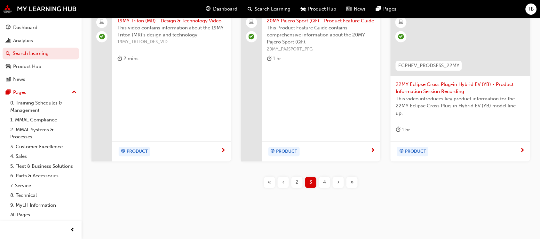
click at [338, 184] on span "›" at bounding box center [338, 182] width 2 height 7
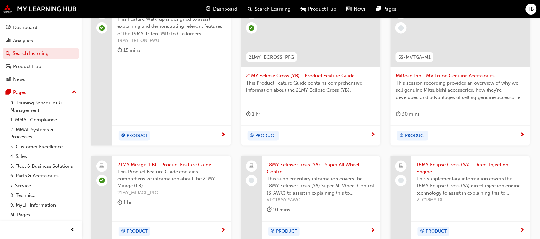
click at [441, 166] on span "18MY Eclipse Cross (YA) - Direct Injection Engine" at bounding box center [471, 168] width 108 height 14
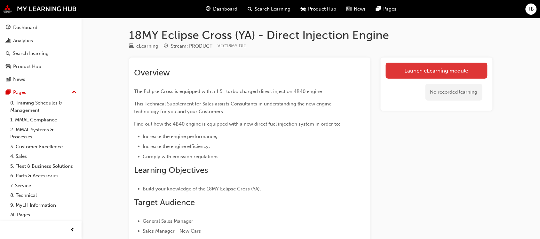
click at [415, 70] on link "Launch eLearning module" at bounding box center [437, 71] width 102 height 16
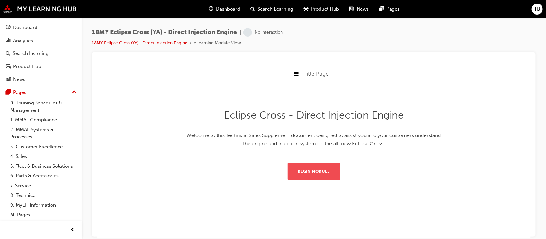
click at [307, 170] on button "Begin Module" at bounding box center [313, 171] width 52 height 17
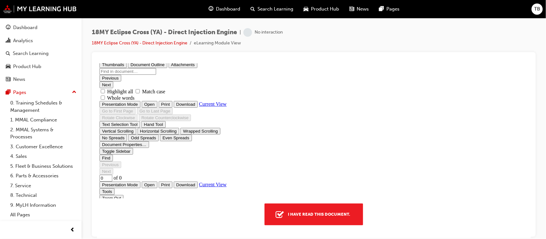
type input "1"
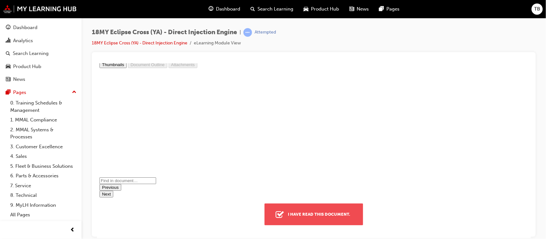
click at [317, 215] on div "I have read this document." at bounding box center [319, 215] width 68 height 12
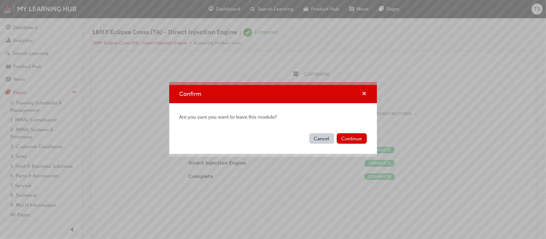
click at [364, 93] on span "cross-icon" at bounding box center [364, 95] width 5 height 6
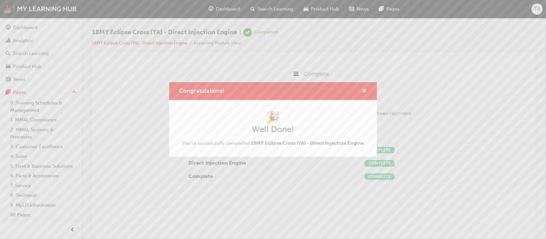
click at [365, 92] on span "cross-icon" at bounding box center [364, 92] width 5 height 6
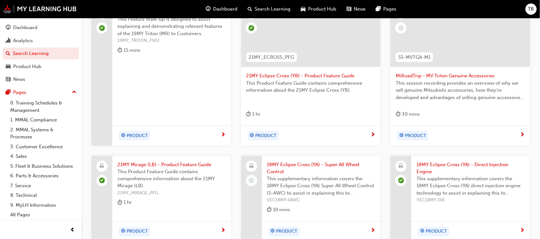
click at [437, 77] on span "MiRoadTrip - MV Triton Genuine Accessories" at bounding box center [460, 75] width 129 height 7
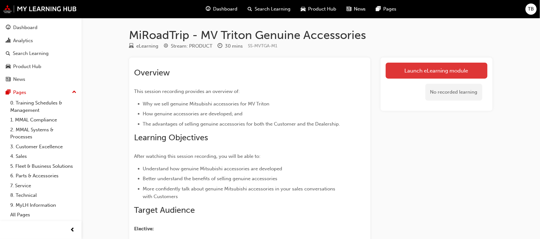
click at [430, 74] on link "Launch eLearning module" at bounding box center [437, 71] width 102 height 16
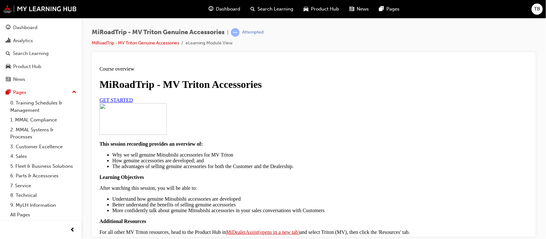
click at [133, 103] on link "GET STARTED" at bounding box center [116, 99] width 34 height 5
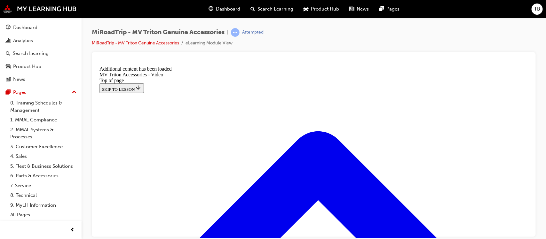
scroll to position [247, 0]
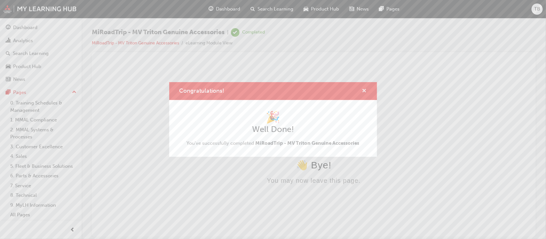
click at [363, 89] on span "cross-icon" at bounding box center [364, 92] width 5 height 6
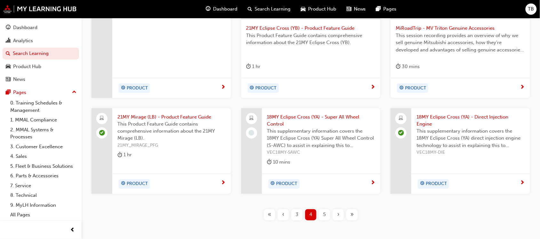
scroll to position [260, 0]
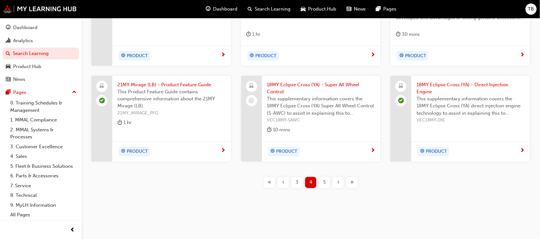
click at [338, 181] on span "›" at bounding box center [338, 182] width 2 height 7
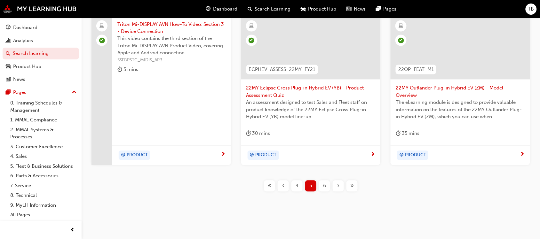
scroll to position [331, 0]
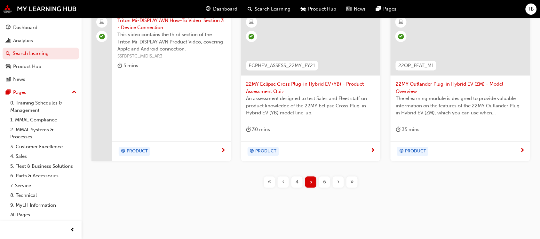
click at [338, 183] on span "›" at bounding box center [338, 182] width 2 height 7
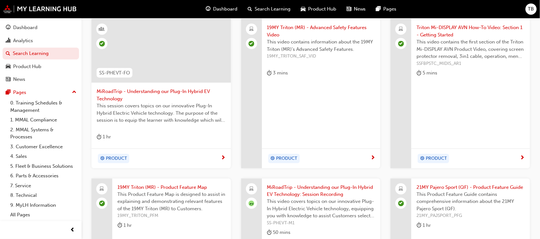
scroll to position [267, 0]
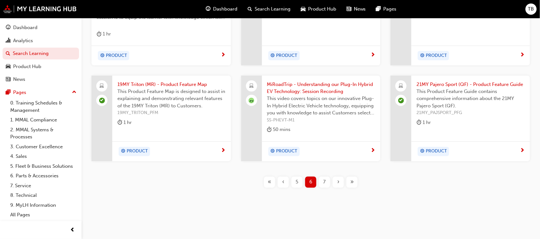
click at [337, 183] on div "›" at bounding box center [338, 182] width 11 height 11
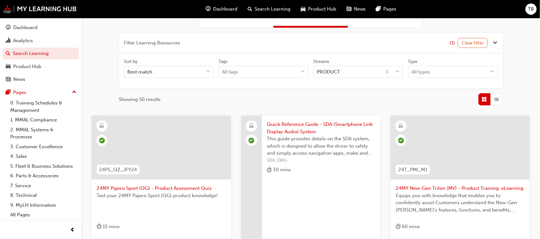
scroll to position [267, 0]
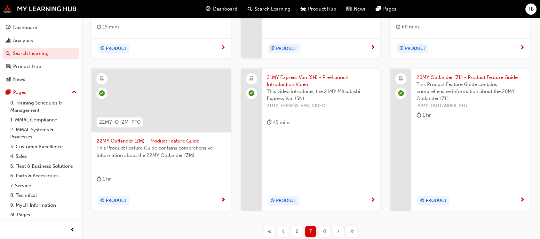
click at [338, 231] on span "›" at bounding box center [338, 231] width 2 height 7
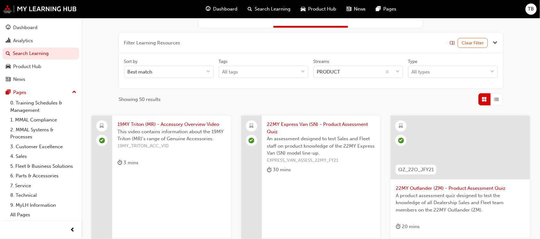
scroll to position [324, 0]
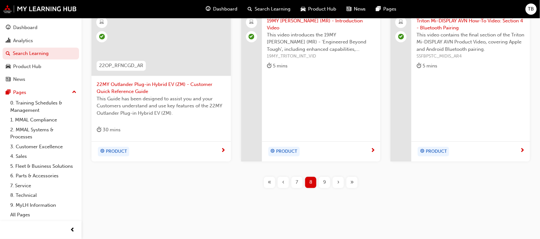
click at [341, 183] on div "›" at bounding box center [338, 182] width 11 height 11
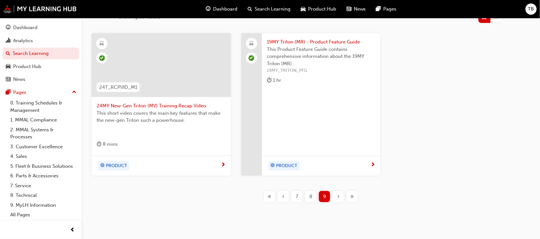
scroll to position [164, 0]
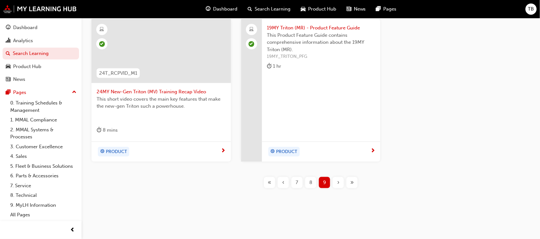
click at [269, 185] on span "«" at bounding box center [270, 182] width 4 height 7
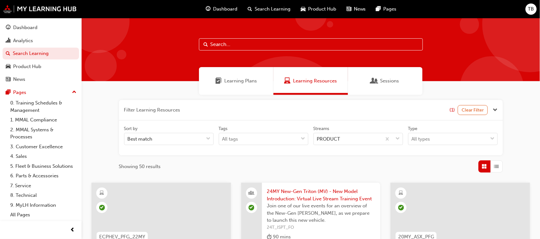
click at [236, 77] on span "Learning Plans" at bounding box center [240, 80] width 33 height 7
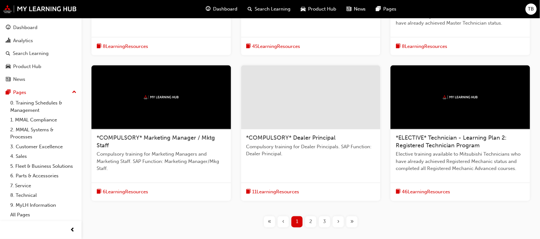
scroll to position [262, 0]
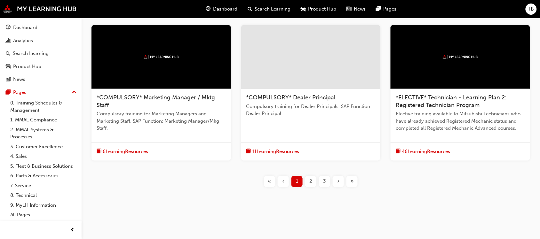
click at [153, 113] on span "Compulsory training for Marketing Managers and Marketing Staff. SAP Function: M…" at bounding box center [161, 122] width 129 height 22
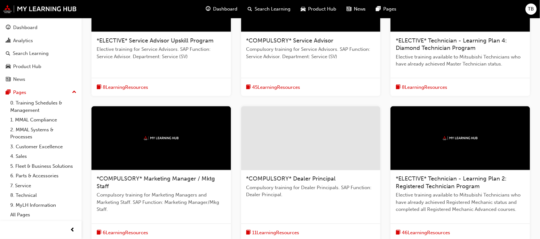
scroll to position [242, 0]
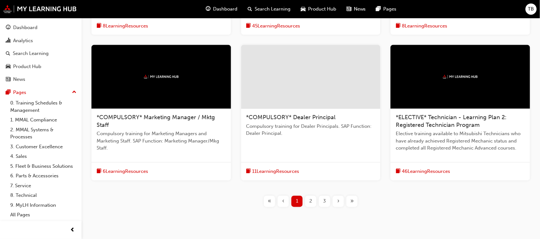
click at [306, 122] on div "*COMPULSORY* Dealer Principal Compulsory training for Dealer Principals. SAP Fu…" at bounding box center [311, 128] width 140 height 39
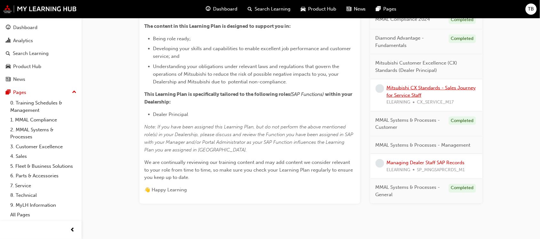
scroll to position [197, 0]
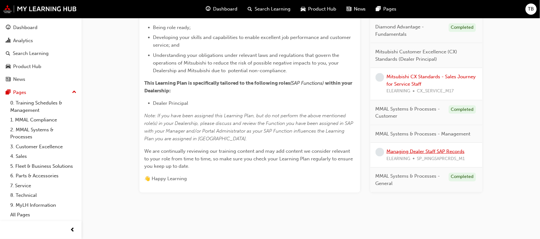
click at [407, 152] on link "Managing Dealer Staff SAP Records" at bounding box center [426, 152] width 78 height 6
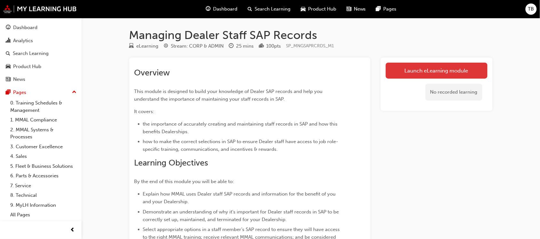
click at [424, 72] on link "Launch eLearning module" at bounding box center [437, 71] width 102 height 16
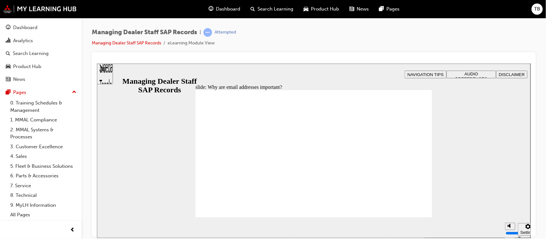
drag, startPoint x: 412, startPoint y: 120, endPoint x: 409, endPoint y: 128, distance: 8.8
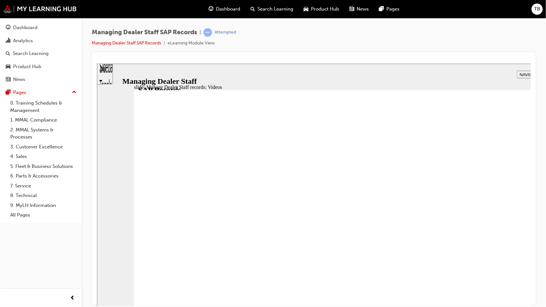
type input "123"
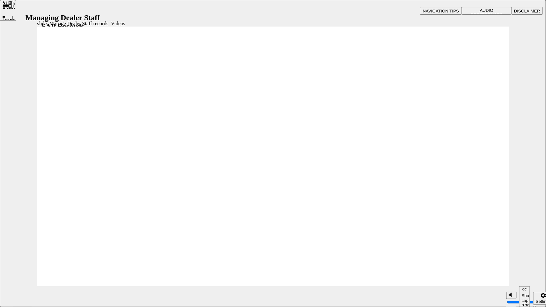
type input "36"
type input "127"
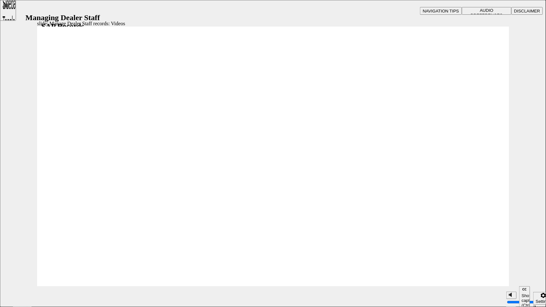
type input "82"
type input "254"
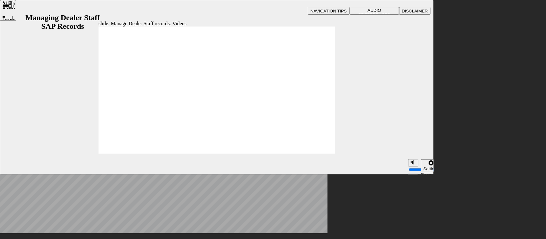
type input "75"
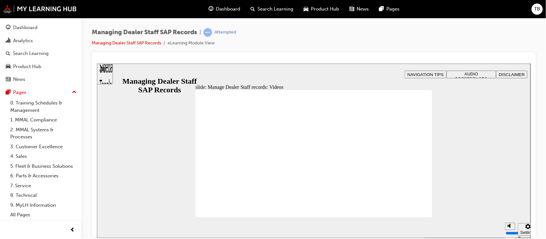
drag, startPoint x: 400, startPoint y: 202, endPoint x: 497, endPoint y: 314, distance: 148.3
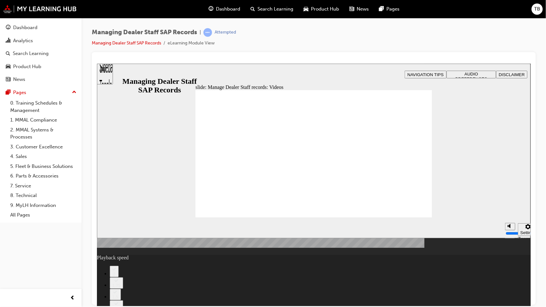
type input "144"
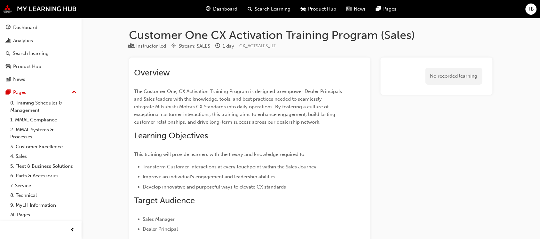
drag, startPoint x: 176, startPoint y: 148, endPoint x: 178, endPoint y: 141, distance: 7.2
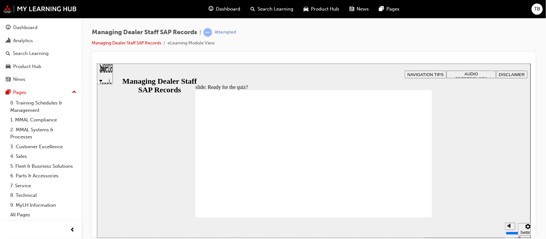
checkbox input "true"
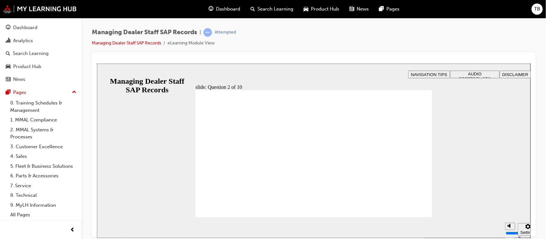
radio input "true"
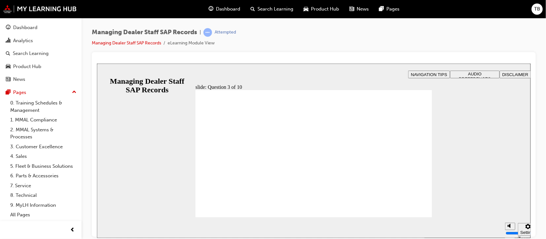
checkbox input "true"
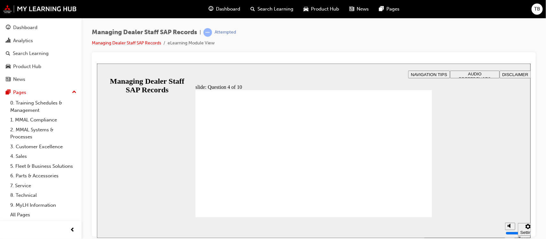
checkbox input "true"
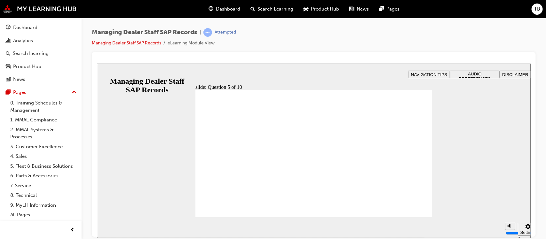
radio input "true"
checkbox input "true"
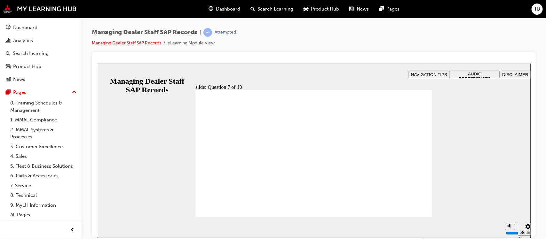
radio input "true"
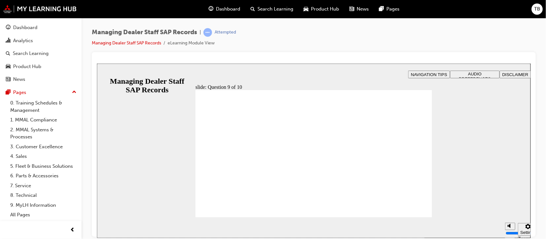
radio input "true"
drag, startPoint x: 206, startPoint y: 188, endPoint x: 221, endPoint y: 203, distance: 21.3
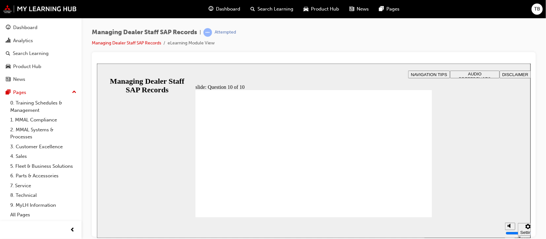
checkbox input "true"
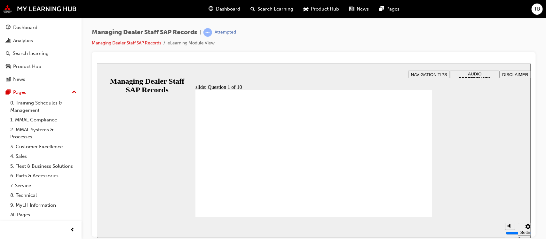
checkbox input "true"
radio input "true"
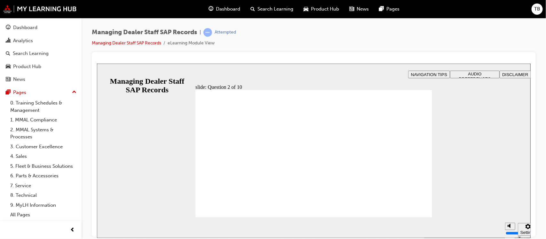
radio input "true"
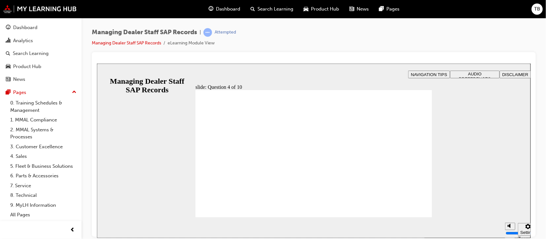
checkbox input "true"
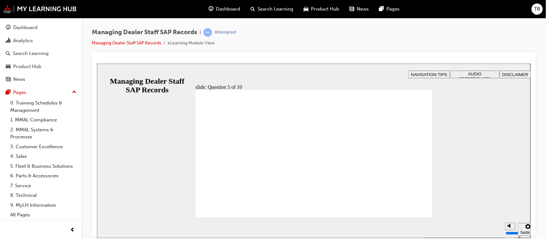
checkbox input "true"
radio input "true"
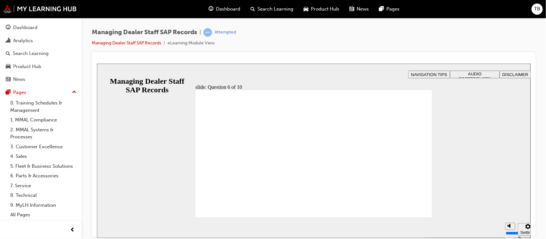
checkbox input "true"
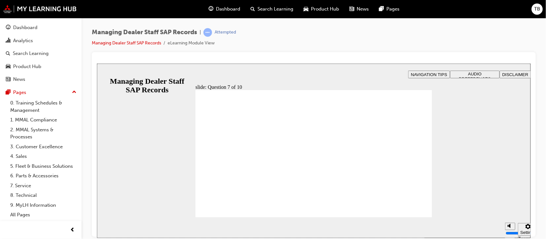
radio input "true"
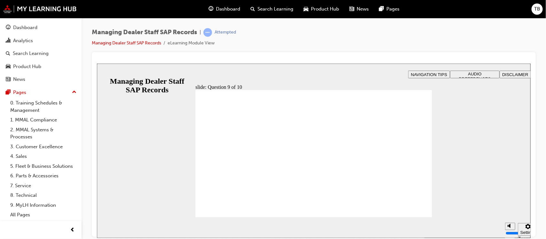
radio input "true"
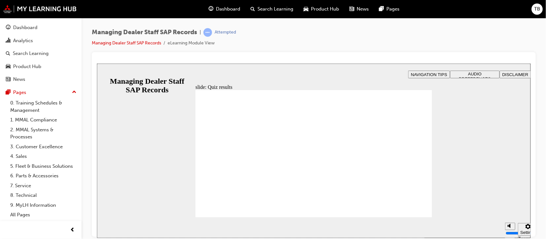
click at [264, 8] on span "Search Learning" at bounding box center [276, 8] width 36 height 7
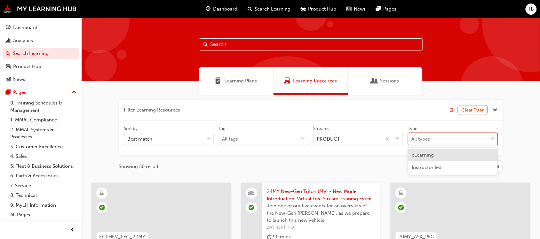
click at [441, 138] on div "All types" at bounding box center [448, 139] width 79 height 11
click at [412, 138] on input "Type option eLearning focused, 1 of 2. 2 results available. Use Up and Down to …" at bounding box center [412, 138] width 1 height 5
click at [350, 140] on div "Sort by Best match Tags All tags Streams PRODUCT Type option eLearning focused,…" at bounding box center [311, 138] width 379 height 25
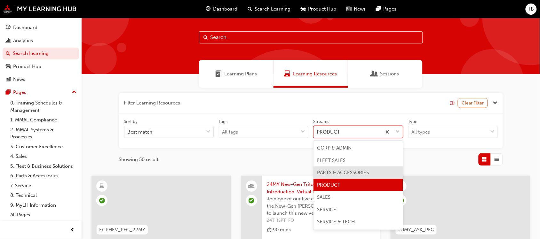
scroll to position [12, 0]
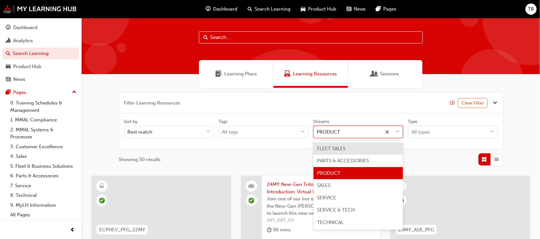
click at [236, 76] on span "Learning Plans" at bounding box center [240, 73] width 33 height 7
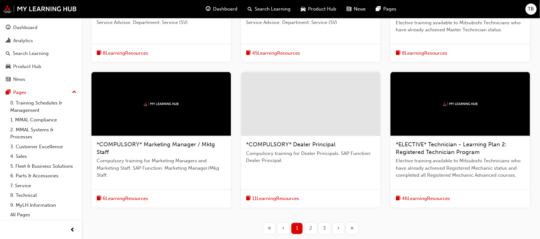
scroll to position [222, 0]
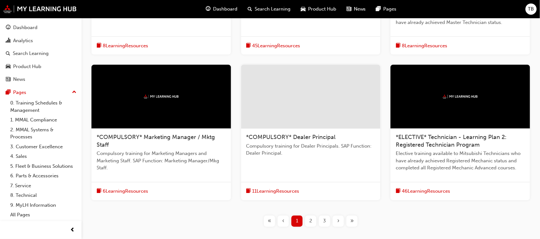
click at [296, 139] on span "*COMPULSORY* Dealer Principal" at bounding box center [291, 137] width 90 height 7
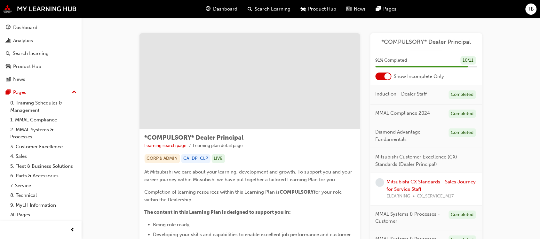
drag, startPoint x: 354, startPoint y: 138, endPoint x: 358, endPoint y: 134, distance: 5.4
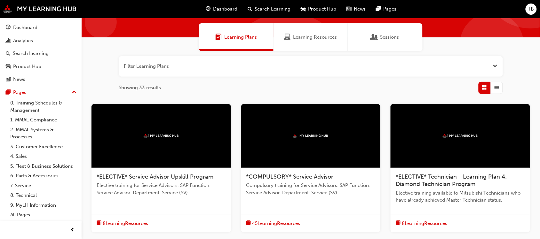
scroll to position [160, 0]
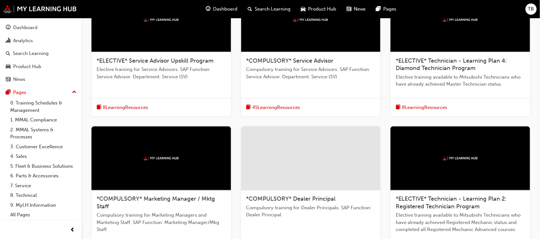
click at [429, 160] on div at bounding box center [461, 159] width 140 height 64
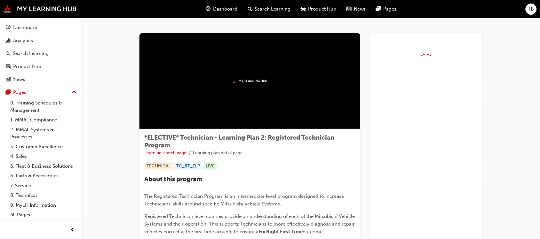
drag, startPoint x: 414, startPoint y: 157, endPoint x: 415, endPoint y: 149, distance: 7.4
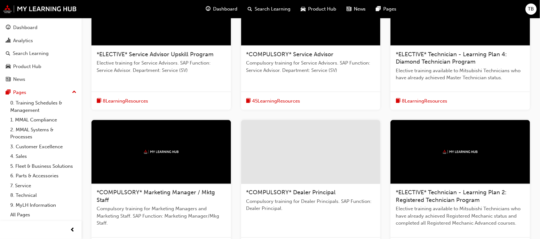
scroll to position [122, 0]
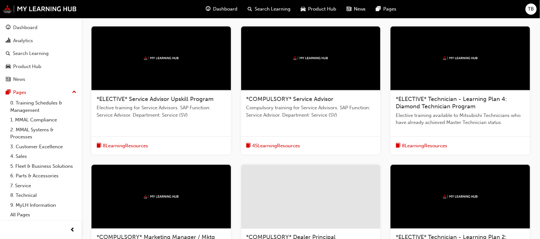
click at [192, 100] on span "*ELECTIVE* Service Advisor Upskill Program" at bounding box center [155, 99] width 117 height 7
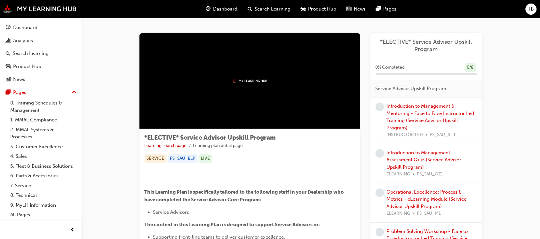
drag, startPoint x: 385, startPoint y: 128, endPoint x: 375, endPoint y: 114, distance: 17.8
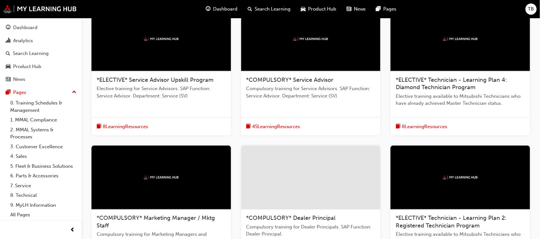
scroll to position [262, 0]
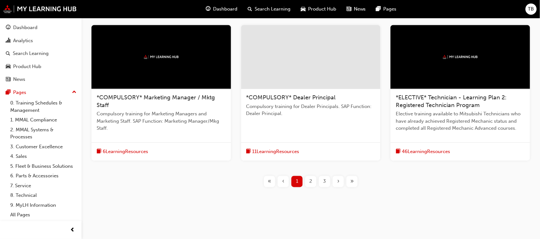
click at [310, 180] on span "2" at bounding box center [310, 181] width 3 height 7
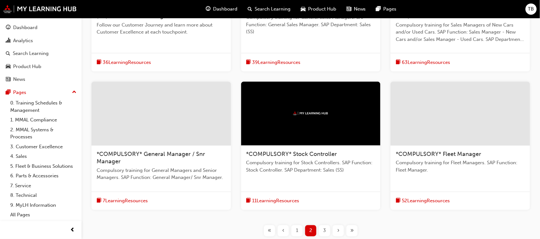
scroll to position [222, 0]
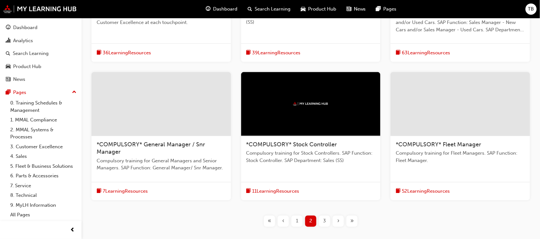
click at [287, 133] on div at bounding box center [311, 104] width 140 height 64
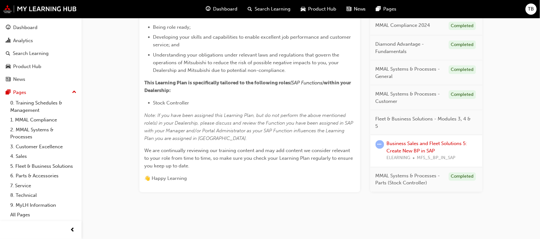
scroll to position [331, 0]
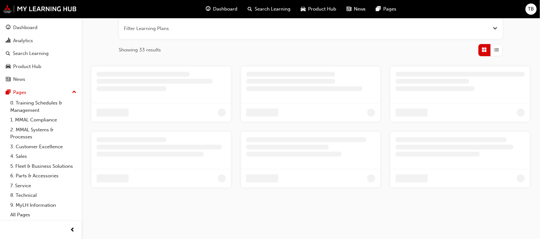
scroll to position [262, 0]
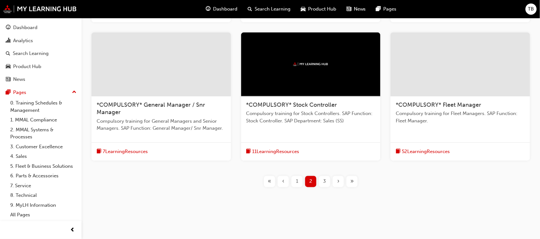
click at [162, 114] on div "*COMPULSORY* General Manager / Snr Manager" at bounding box center [161, 109] width 129 height 15
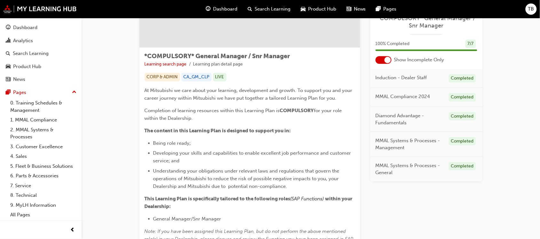
scroll to position [120, 0]
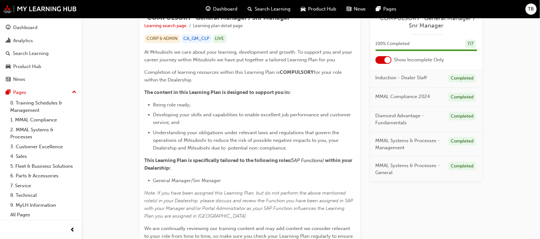
drag, startPoint x: 361, startPoint y: 151, endPoint x: 365, endPoint y: 145, distance: 7.1
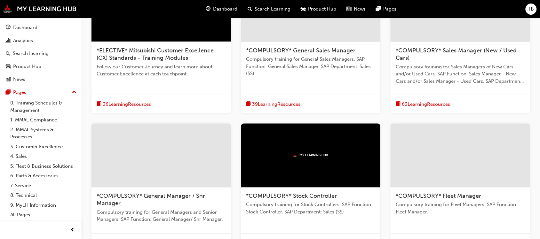
scroll to position [200, 0]
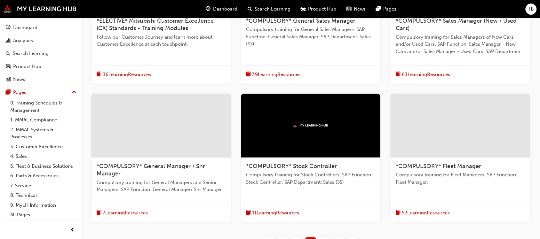
click at [432, 144] on div at bounding box center [461, 126] width 140 height 64
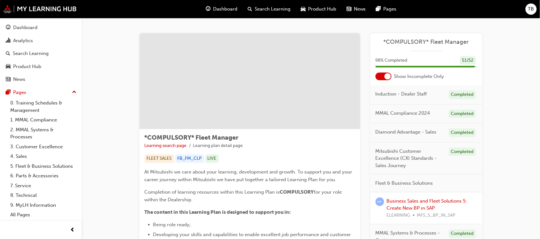
drag, startPoint x: 392, startPoint y: 122, endPoint x: 391, endPoint y: 117, distance: 5.0
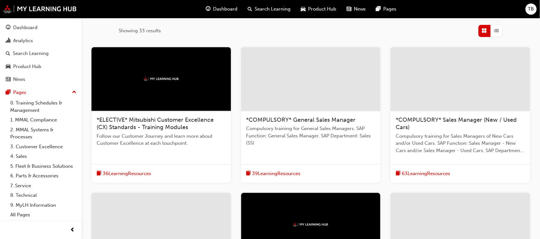
scroll to position [80, 0]
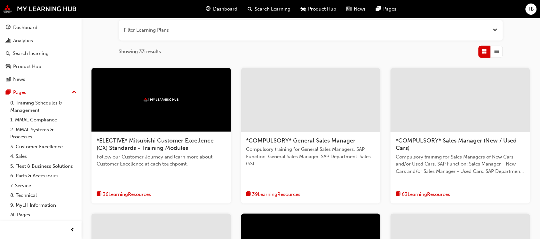
click at [317, 105] on div at bounding box center [311, 100] width 140 height 64
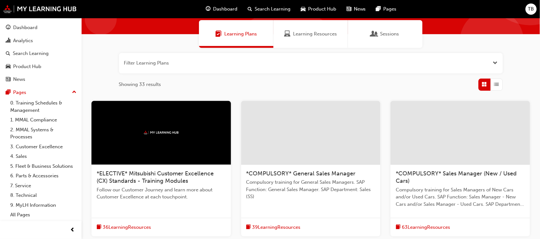
scroll to position [120, 0]
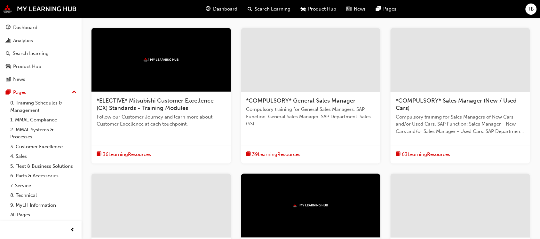
click at [137, 85] on div at bounding box center [162, 60] width 140 height 64
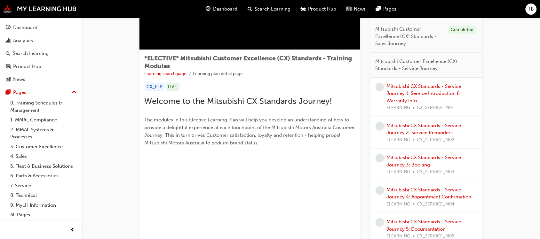
scroll to position [80, 0]
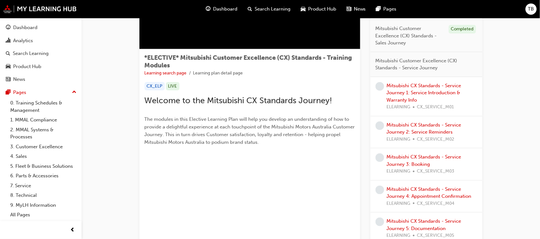
drag, startPoint x: 386, startPoint y: 149, endPoint x: 386, endPoint y: 145, distance: 4.8
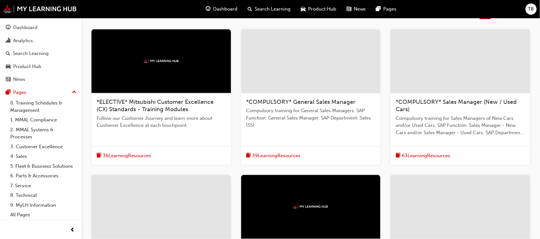
scroll to position [120, 0]
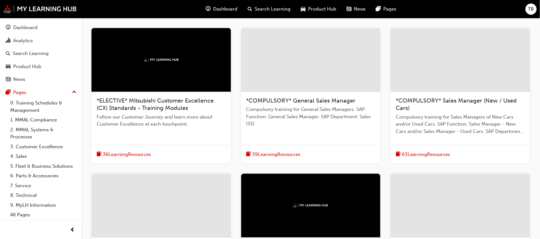
click at [465, 97] on span "*COMPULSORY* Sales Manager (New / Used Cars)" at bounding box center [456, 104] width 121 height 15
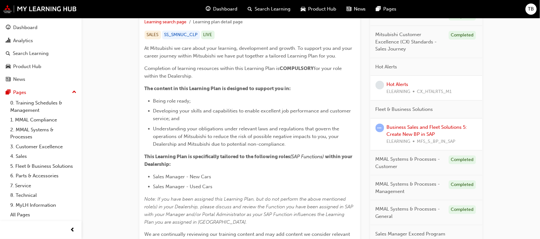
scroll to position [120, 0]
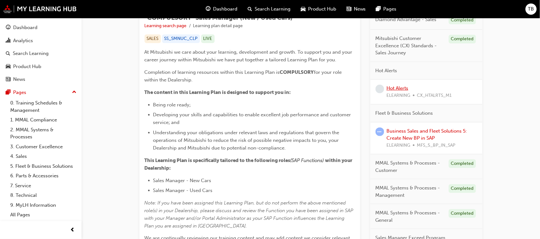
click at [397, 87] on link "Hot Alerts" at bounding box center [398, 88] width 22 height 6
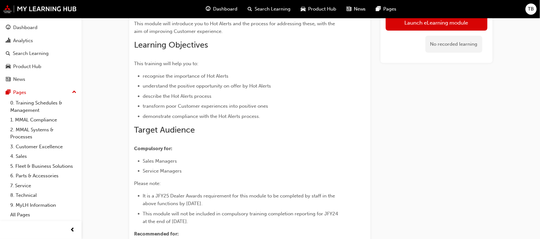
scroll to position [71, 0]
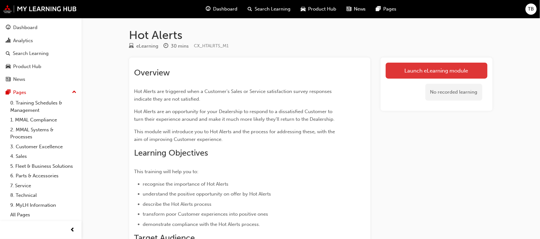
click at [418, 69] on link "Launch eLearning module" at bounding box center [437, 71] width 102 height 16
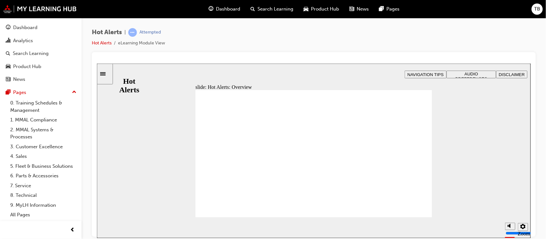
click at [105, 75] on icon "Sidebar Toggle" at bounding box center [102, 73] width 5 height 3
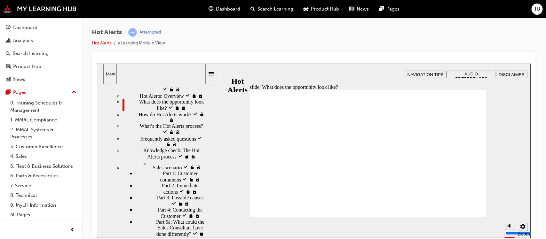
scroll to position [89, 0]
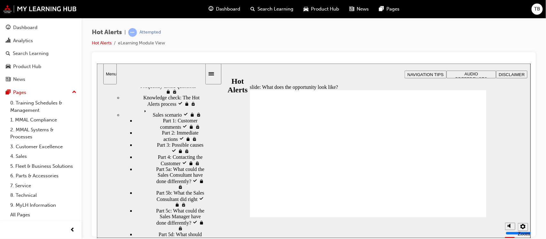
click at [215, 71] on div "Sidebar Toggle" at bounding box center [213, 73] width 11 height 5
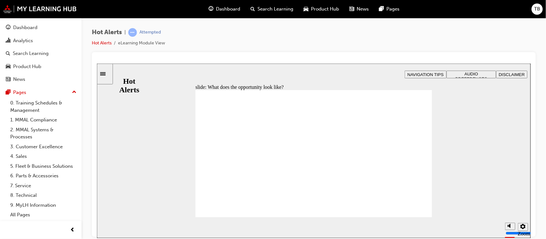
click at [105, 73] on icon "Sidebar Toggle" at bounding box center [102, 73] width 5 height 3
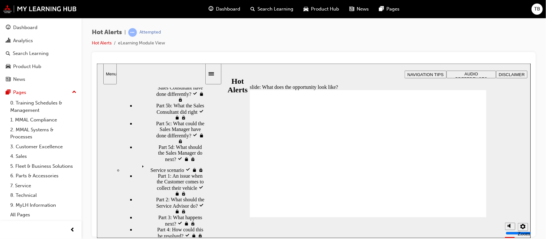
scroll to position [138, 0]
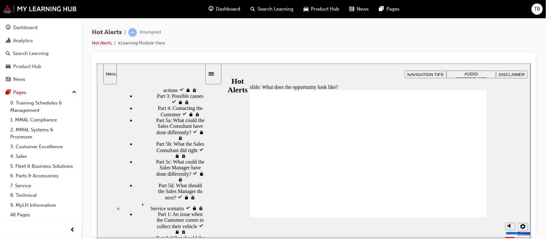
click at [141, 68] on icon "Menu" at bounding box center [146, 63] width 10 height 10
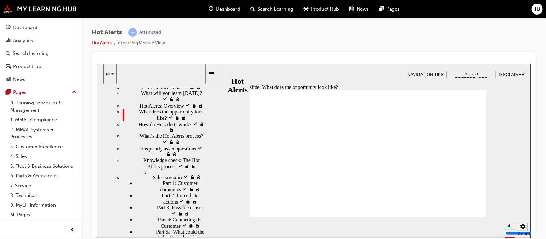
scroll to position [40, 0]
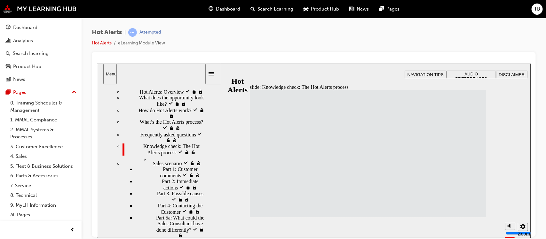
drag, startPoint x: 279, startPoint y: 178, endPoint x: 365, endPoint y: 112, distance: 108.2
drag, startPoint x: 285, startPoint y: 128, endPoint x: 372, endPoint y: 126, distance: 86.1
drag, startPoint x: 282, startPoint y: 161, endPoint x: 371, endPoint y: 209, distance: 101.6
drag, startPoint x: 292, startPoint y: 208, endPoint x: 380, endPoint y: 194, distance: 90.1
drag, startPoint x: 383, startPoint y: 207, endPoint x: 308, endPoint y: 196, distance: 75.0
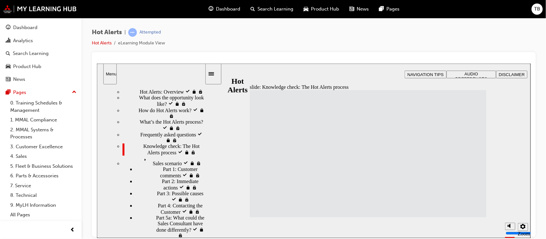
drag, startPoint x: 364, startPoint y: 190, endPoint x: 369, endPoint y: 205, distance: 15.8
drag, startPoint x: 320, startPoint y: 193, endPoint x: 378, endPoint y: 190, distance: 58.0
drag, startPoint x: 366, startPoint y: 127, endPoint x: 364, endPoint y: 159, distance: 32.1
drag, startPoint x: 285, startPoint y: 145, endPoint x: 373, endPoint y: 126, distance: 89.8
drag, startPoint x: 287, startPoint y: 112, endPoint x: 283, endPoint y: 118, distance: 7.5
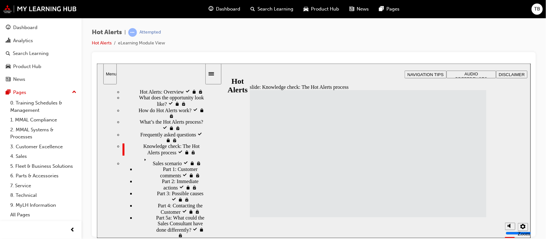
drag, startPoint x: 370, startPoint y: 144, endPoint x: 370, endPoint y: 161, distance: 17.3
drag, startPoint x: 375, startPoint y: 129, endPoint x: 372, endPoint y: 142, distance: 13.6
drag, startPoint x: 282, startPoint y: 118, endPoint x: 376, endPoint y: 129, distance: 95.3
drag, startPoint x: 382, startPoint y: 159, endPoint x: 317, endPoint y: 140, distance: 67.6
drag, startPoint x: 379, startPoint y: 143, endPoint x: 378, endPoint y: 158, distance: 14.4
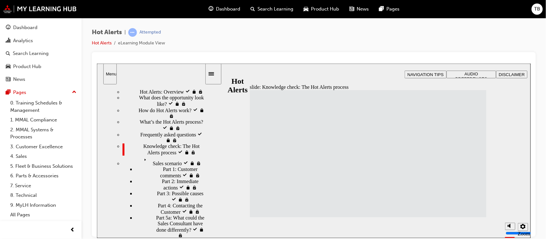
drag, startPoint x: 299, startPoint y: 140, endPoint x: 306, endPoint y: 140, distance: 6.4
drag, startPoint x: 316, startPoint y: 140, endPoint x: 375, endPoint y: 155, distance: 61.1
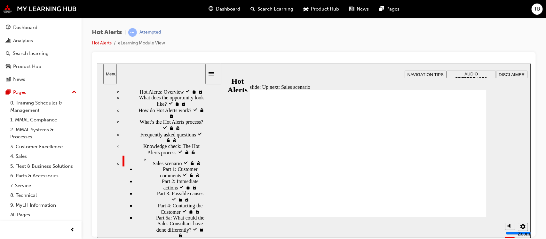
checkbox input "true"
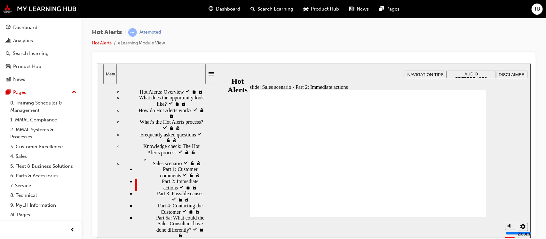
checkbox input "true"
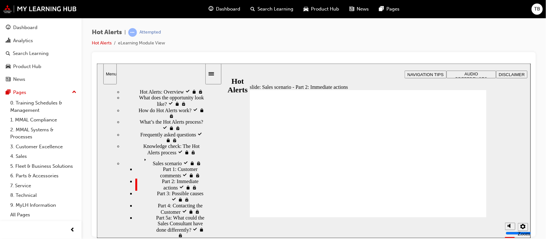
checkbox input "true"
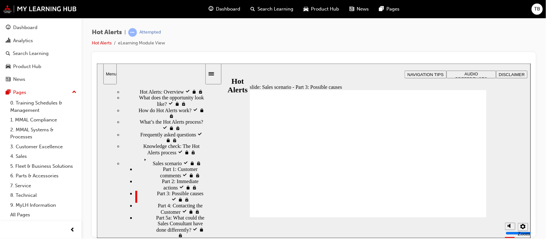
checkbox input "true"
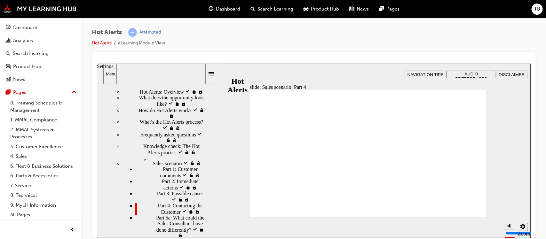
click at [522, 226] on icon "Settings" at bounding box center [522, 226] width 5 height 5
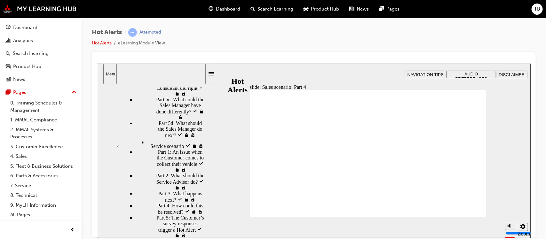
scroll to position [160, 0]
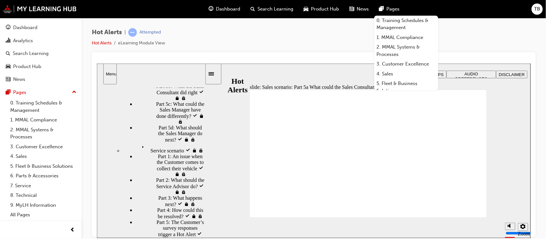
click at [301, 44] on div "Hot Alerts | Attempted Hot Alerts eLearning Module View" at bounding box center [314, 40] width 444 height 24
click at [534, 160] on div at bounding box center [314, 144] width 444 height 185
click at [391, 8] on span "Pages" at bounding box center [393, 8] width 13 height 7
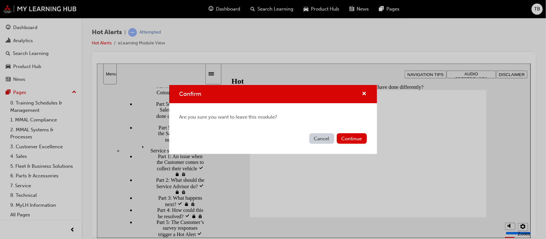
click at [317, 140] on button "Cancel" at bounding box center [321, 138] width 25 height 11
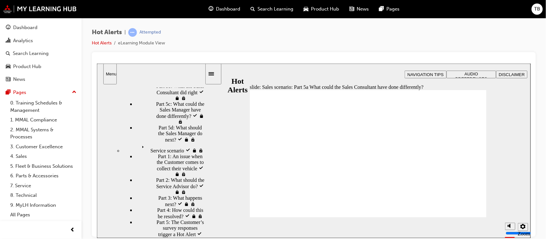
checkbox input "true"
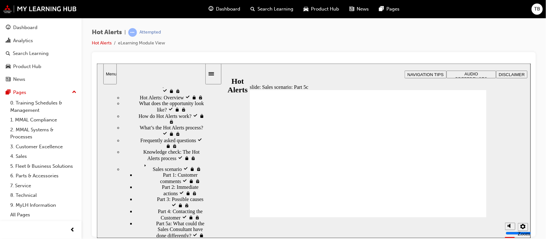
scroll to position [0, 0]
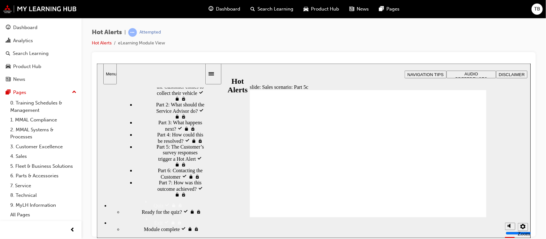
drag, startPoint x: 203, startPoint y: 165, endPoint x: 223, endPoint y: 168, distance: 20.0
click at [217, 238] on html "slide: Sales scenario: Part 5c We’re now continuing on from after the call betw…" at bounding box center [314, 150] width 434 height 175
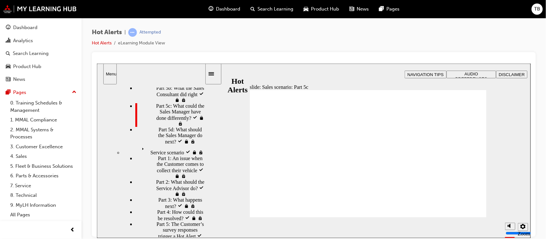
scroll to position [194, 0]
click at [204, 130] on div "sidebar" at bounding box center [151, 109] width 108 height 42
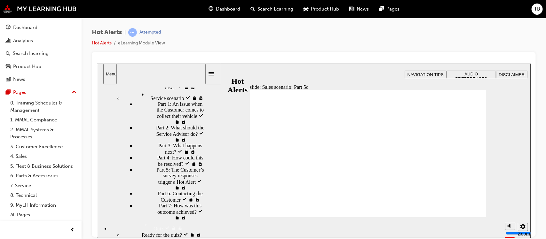
scroll to position [234, 0]
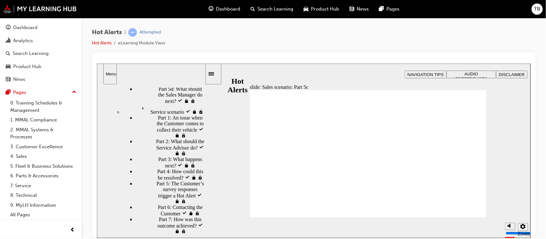
checkbox input "true"
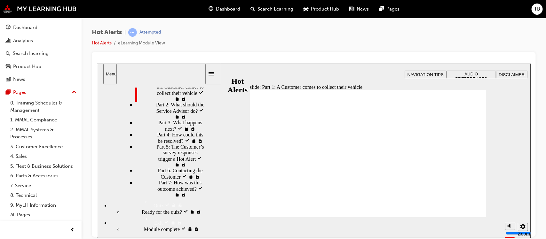
scroll to position [356, 0]
click at [212, 74] on div "Sidebar Toggle" at bounding box center [213, 73] width 11 height 5
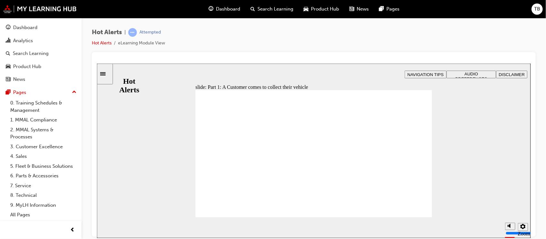
click at [105, 75] on icon "Sidebar Toggle" at bounding box center [102, 73] width 5 height 3
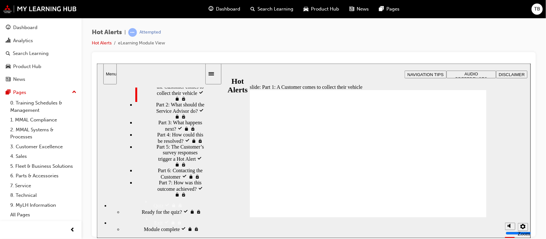
scroll to position [276, 0]
checkbox input "true"
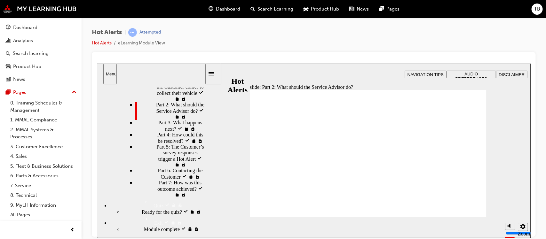
checkbox input "true"
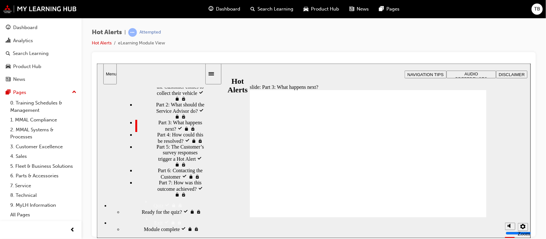
checkbox input "true"
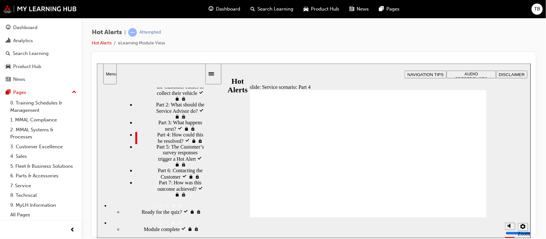
checkbox input "true"
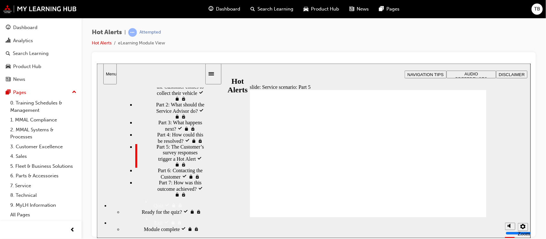
checkbox input "true"
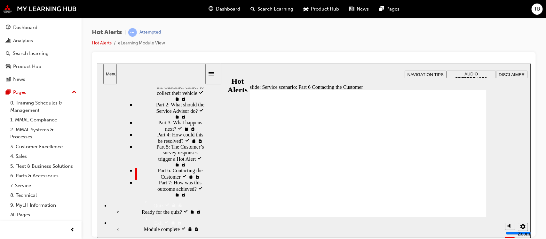
scroll to position [356, 0]
